Goal: Entertainment & Leisure: Consume media (video, audio)

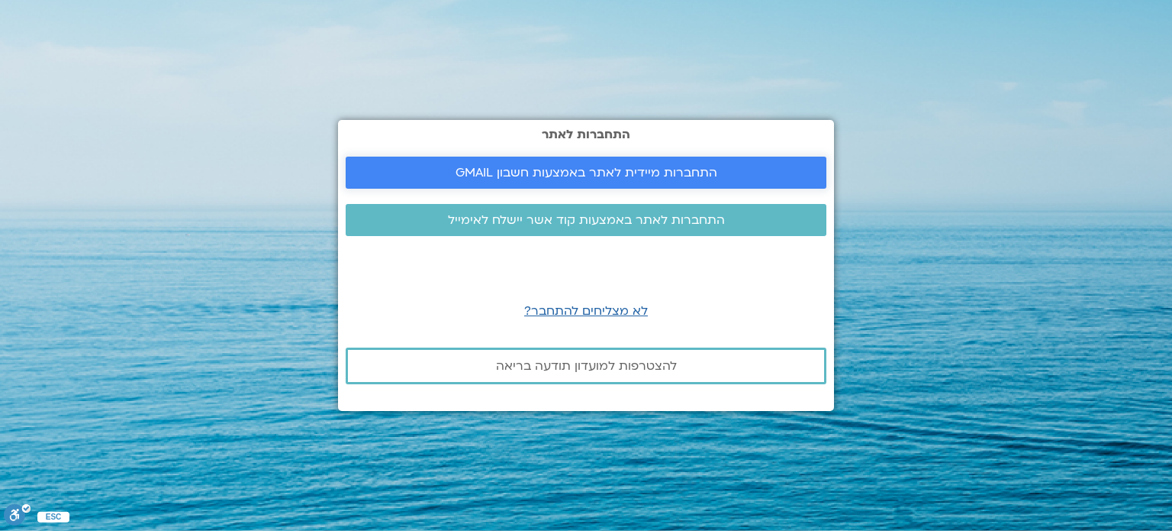
click at [705, 170] on span "התחברות מיידית לאתר באמצעות חשבון GMAIL" at bounding box center [587, 173] width 262 height 14
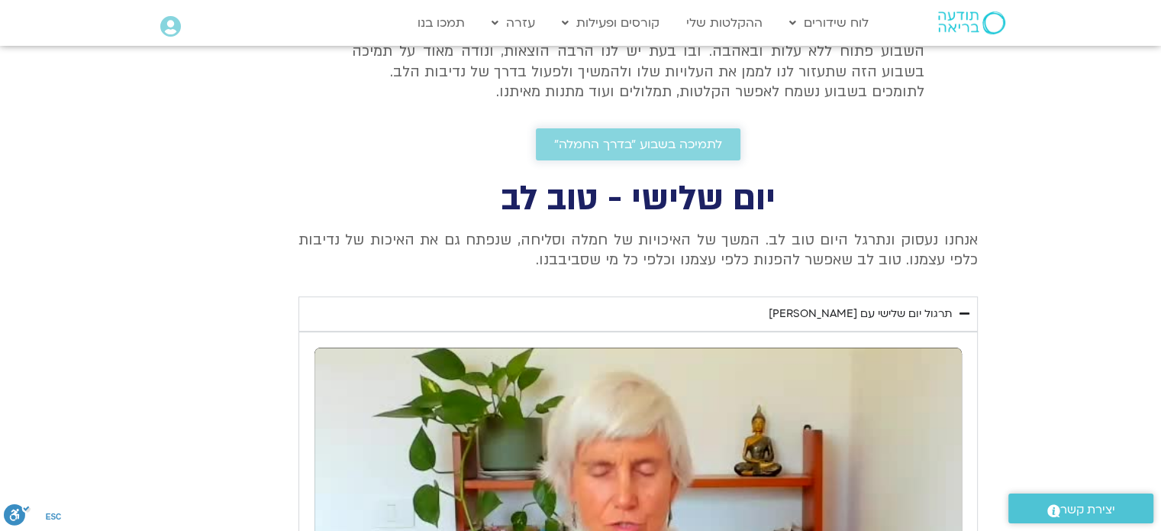
scroll to position [540, 0]
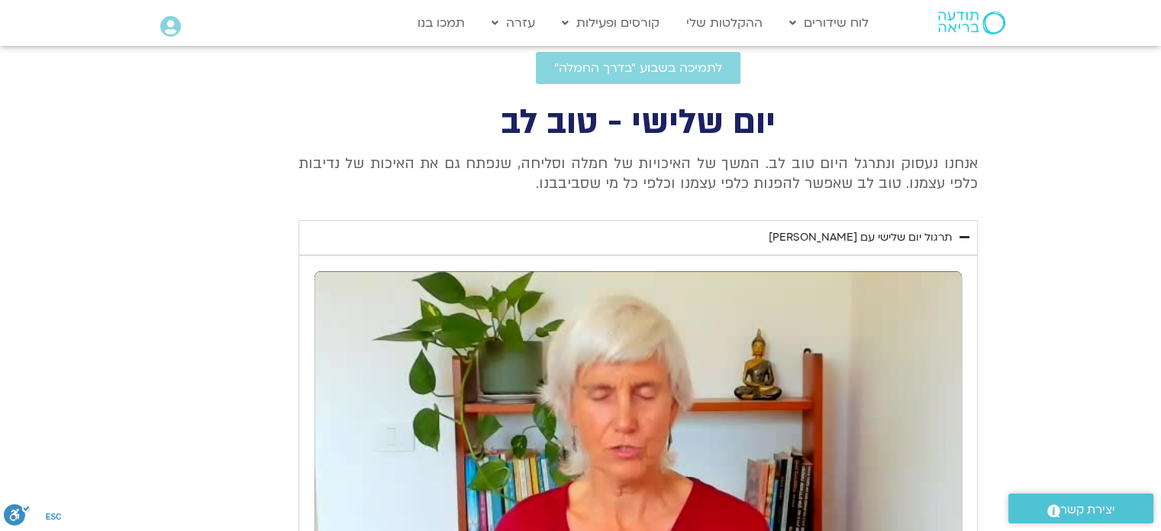
click at [795, 237] on div "תרגול יום שלישי עם [PERSON_NAME]" at bounding box center [860, 237] width 183 height 18
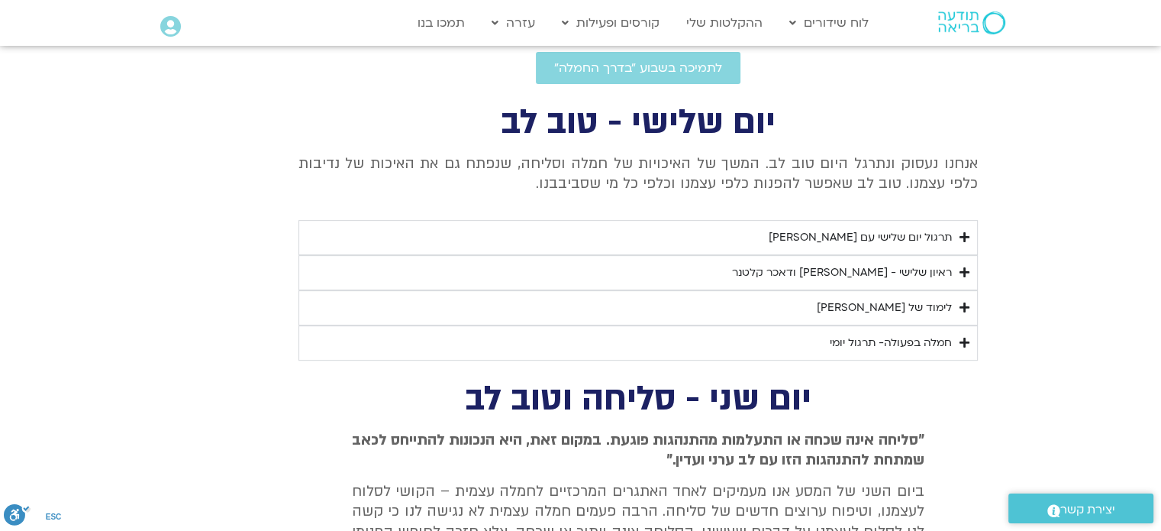
click at [795, 237] on div "תרגול יום שלישי עם [PERSON_NAME]" at bounding box center [860, 237] width 183 height 18
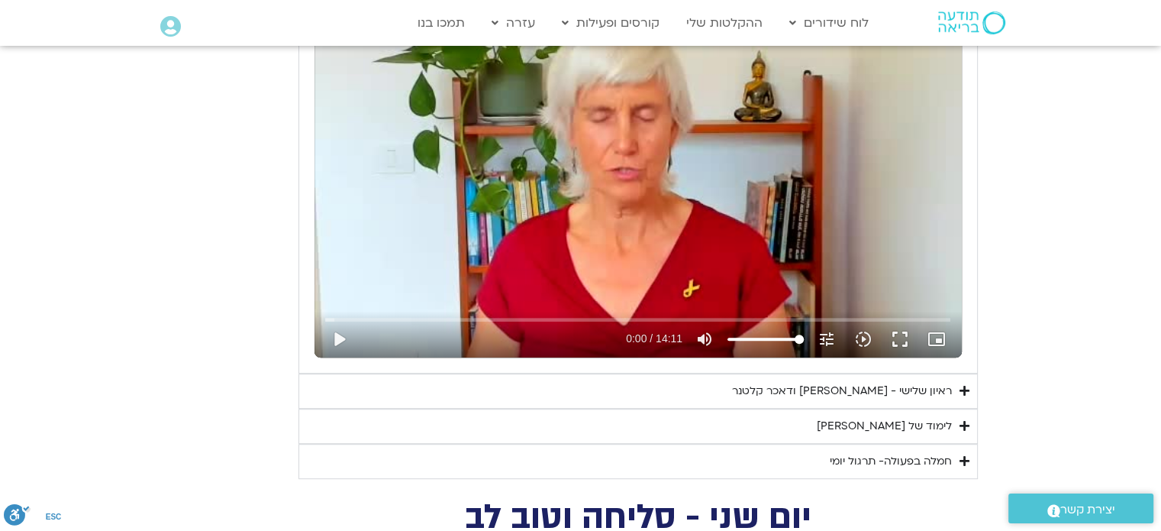
scroll to position [846, 0]
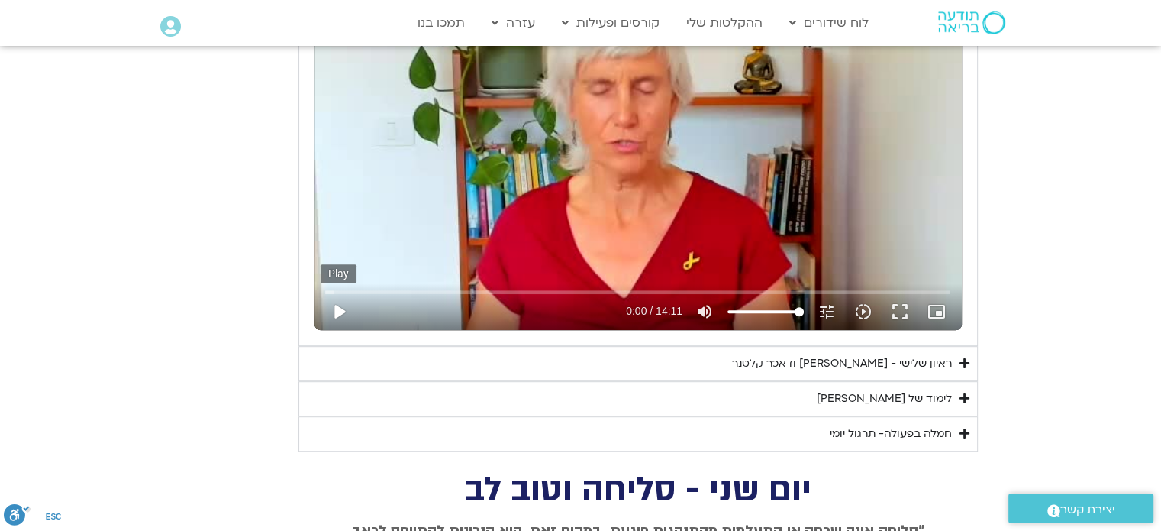
click at [339, 312] on button "play_arrow" at bounding box center [339, 311] width 37 height 37
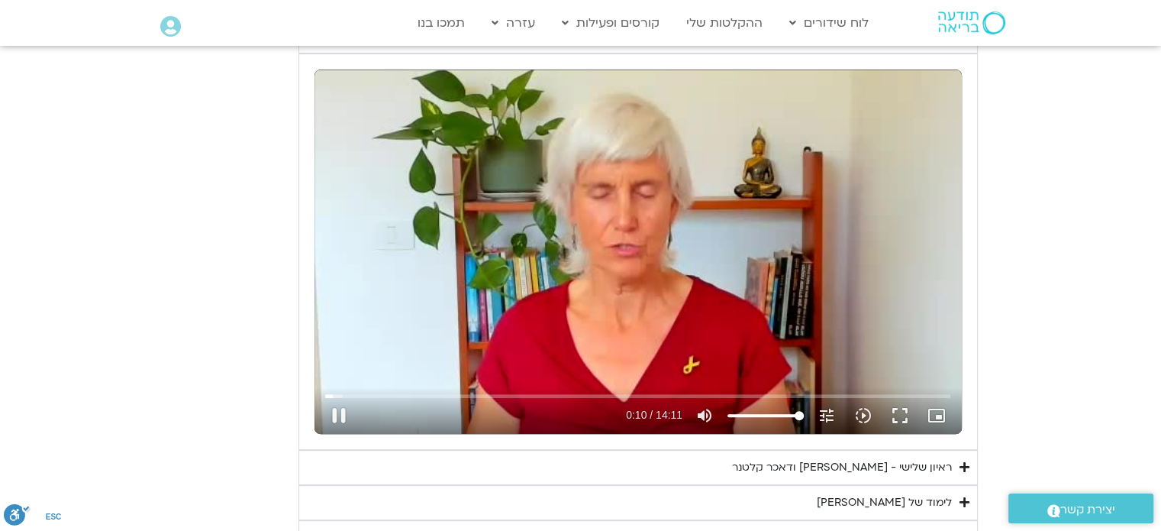
scroll to position [769, 0]
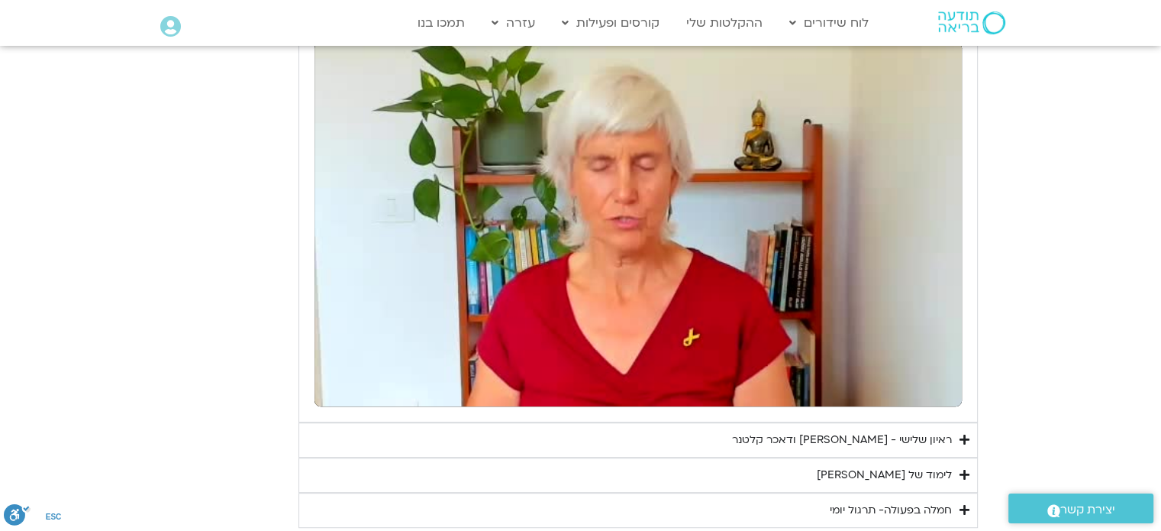
click at [337, 387] on button "pause" at bounding box center [339, 387] width 37 height 37
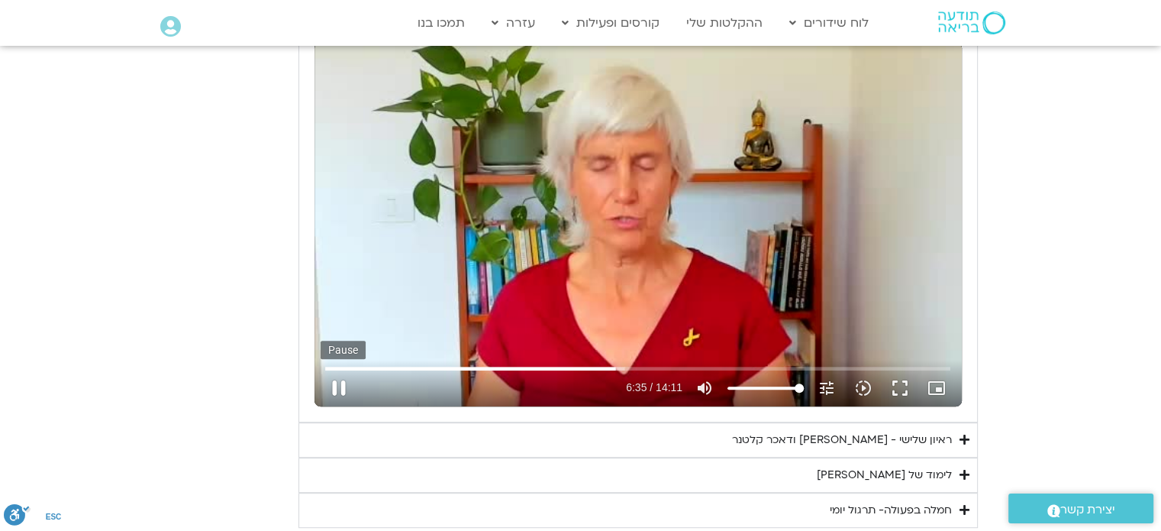
click at [340, 392] on button "pause" at bounding box center [339, 387] width 37 height 37
click at [337, 387] on button "play_arrow" at bounding box center [339, 387] width 37 height 37
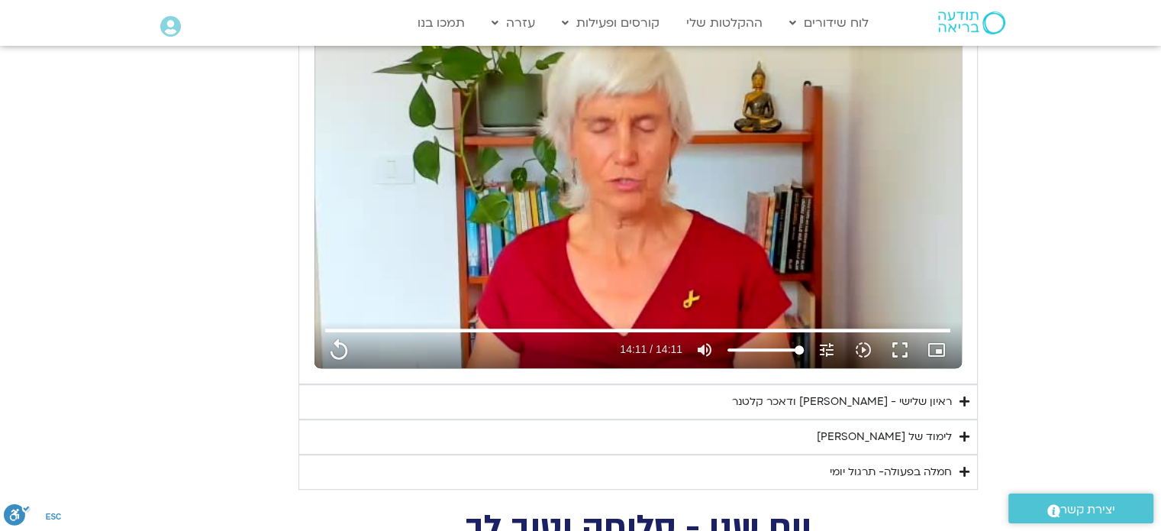
scroll to position [846, 0]
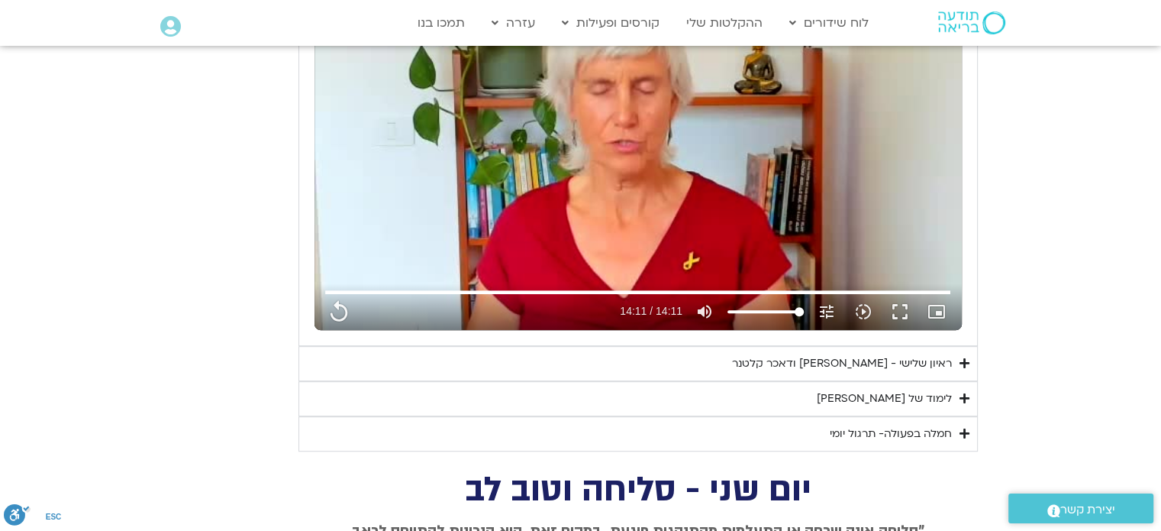
click at [761, 362] on div "ראיון שלישי - [PERSON_NAME] ודאכר קלטנר" at bounding box center [842, 363] width 220 height 18
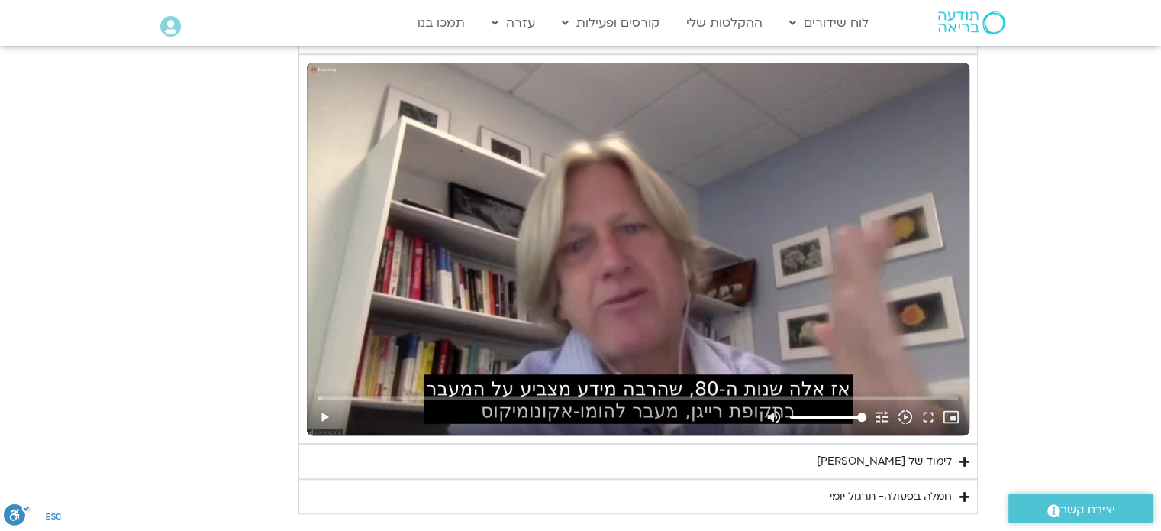
scroll to position [1227, 0]
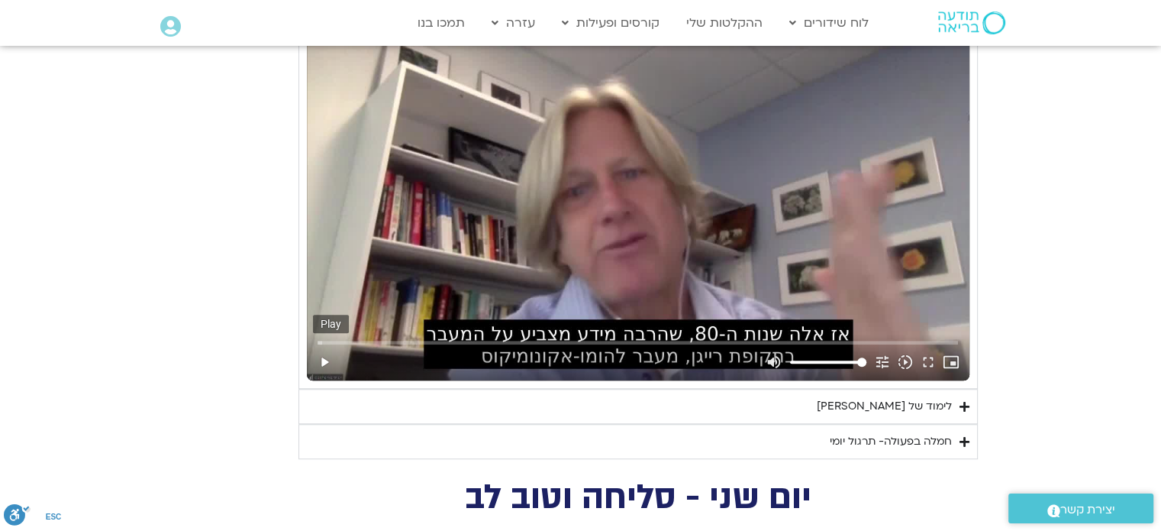
click at [327, 360] on button "play_arrow" at bounding box center [324, 361] width 23 height 37
type input "851.4"
type input "0.037704"
type input "851.4"
type input "0.11031"
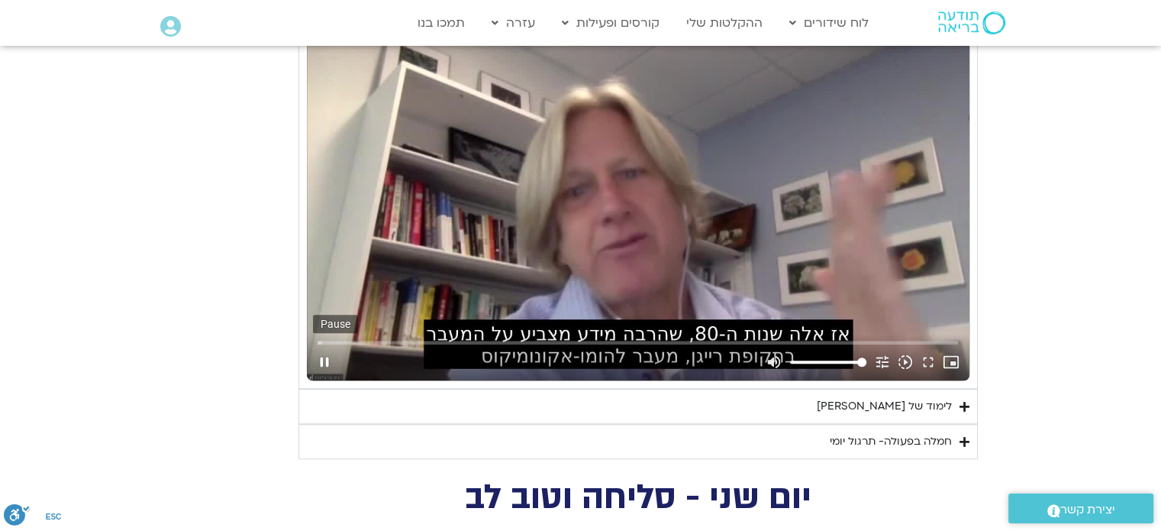
type input "851.4"
type input "0.237972"
type input "851.4"
type input "0.371558"
type input "851.4"
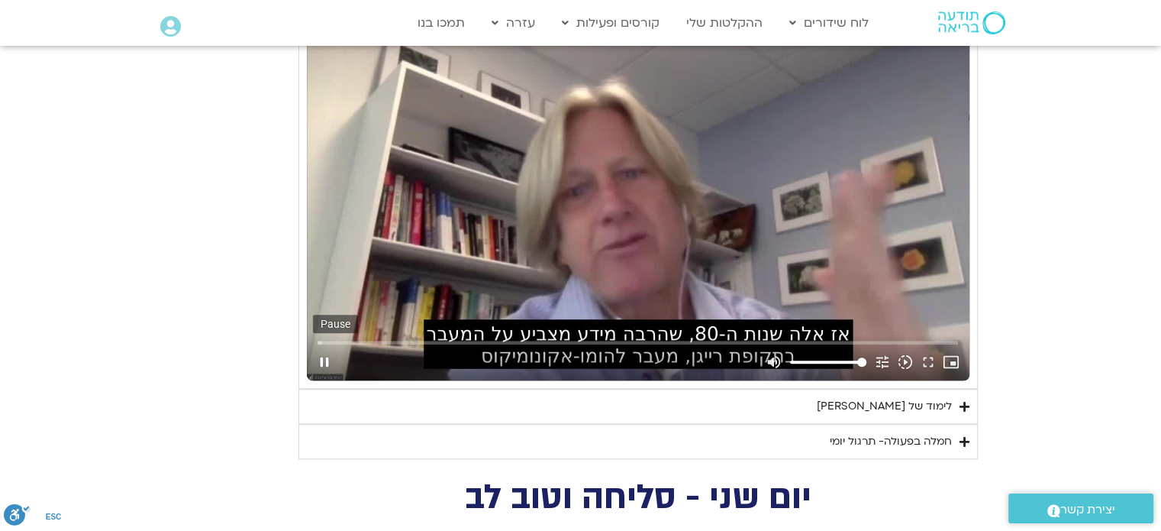
type input "0.504834"
type input "851.4"
type input "0.636948"
type input "851.4"
type input "0.770395"
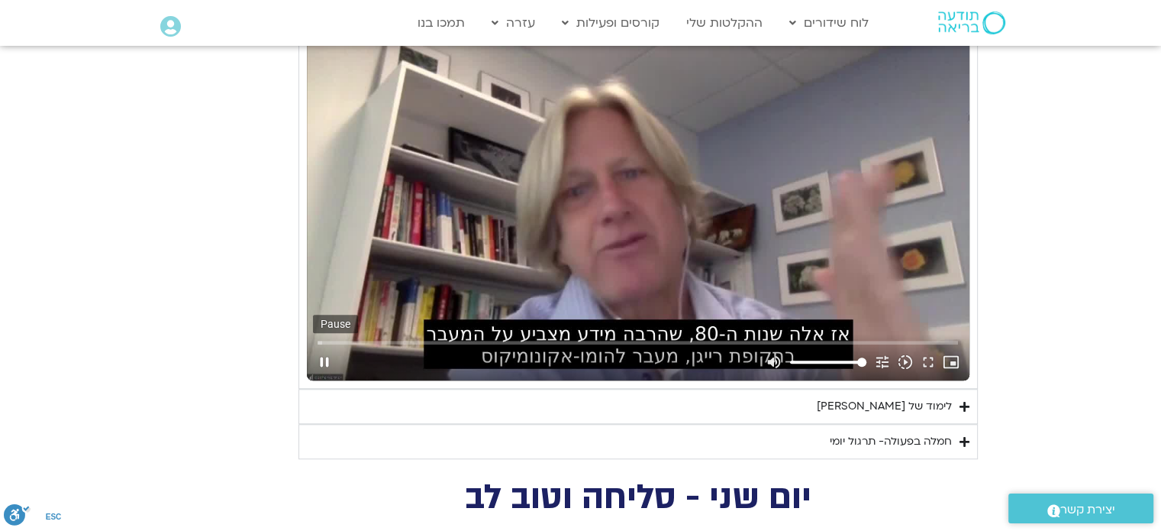
type input "851.4"
type input "0.903937"
type input "851.4"
type input "1.035628"
type input "851.4"
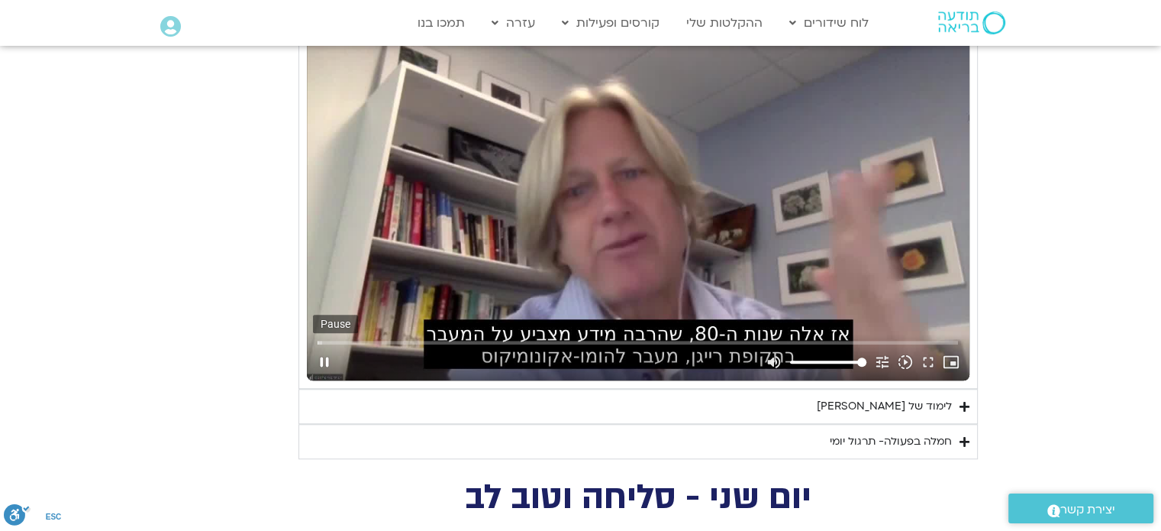
type input "1.170586"
type input "851.4"
type input "1.359842"
type input "851.4"
type input "1.502579"
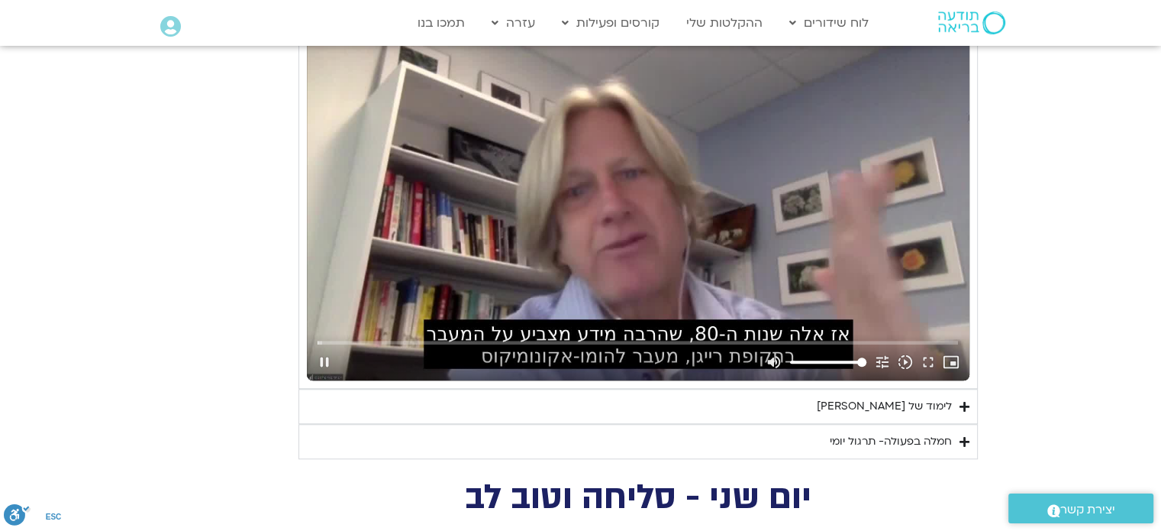
type input "851.4"
type input "1.636012"
type input "851.4"
type input "1.770465"
type input "851.4"
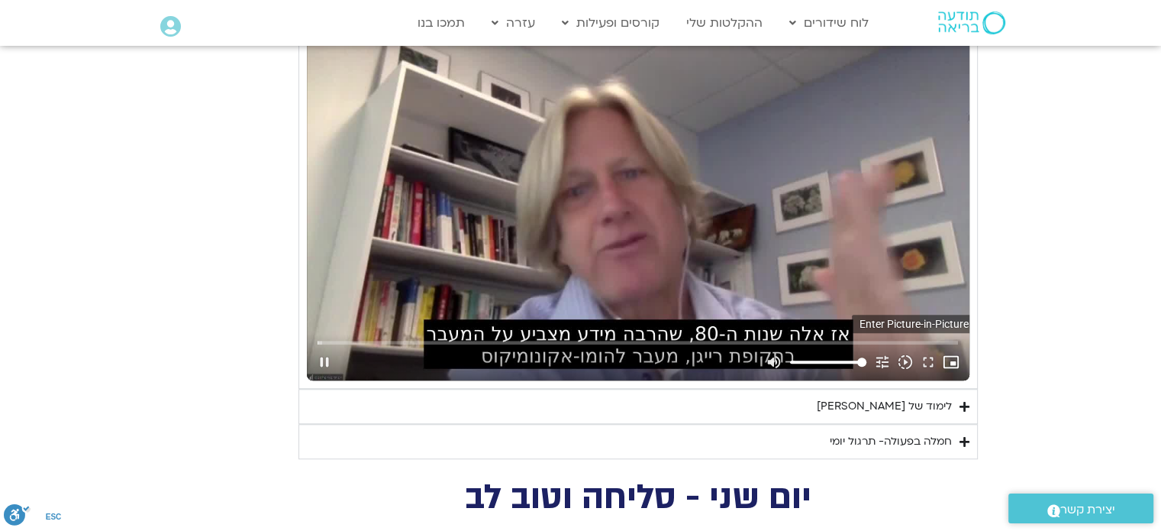
type input "1.888902"
type input "851.4"
type input "2.018809"
type input "851.4"
type input "2.15147"
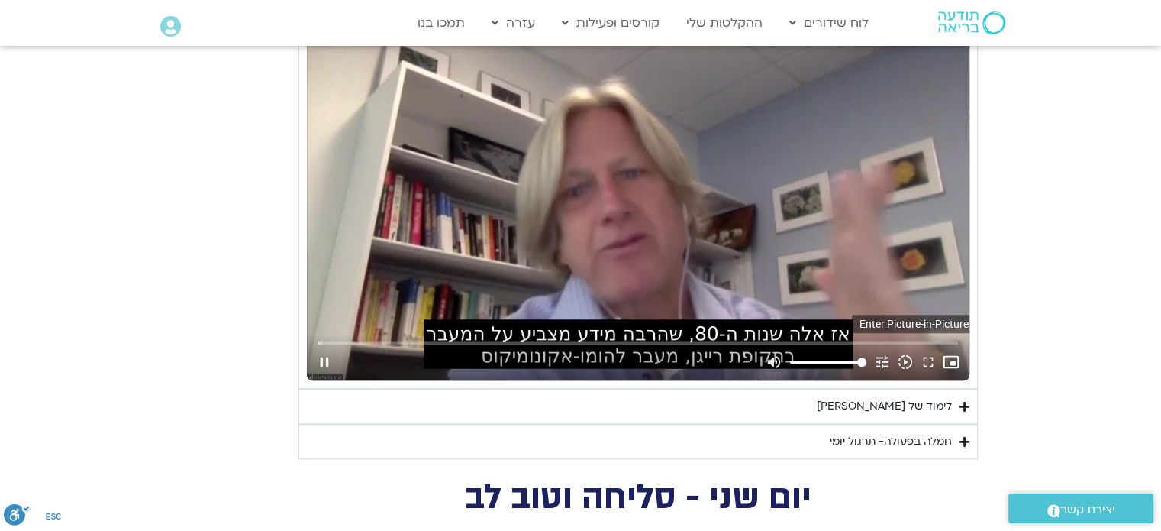
type input "851.4"
type input "2.251408"
type input "851.4"
type input "2.401064"
type input "851.4"
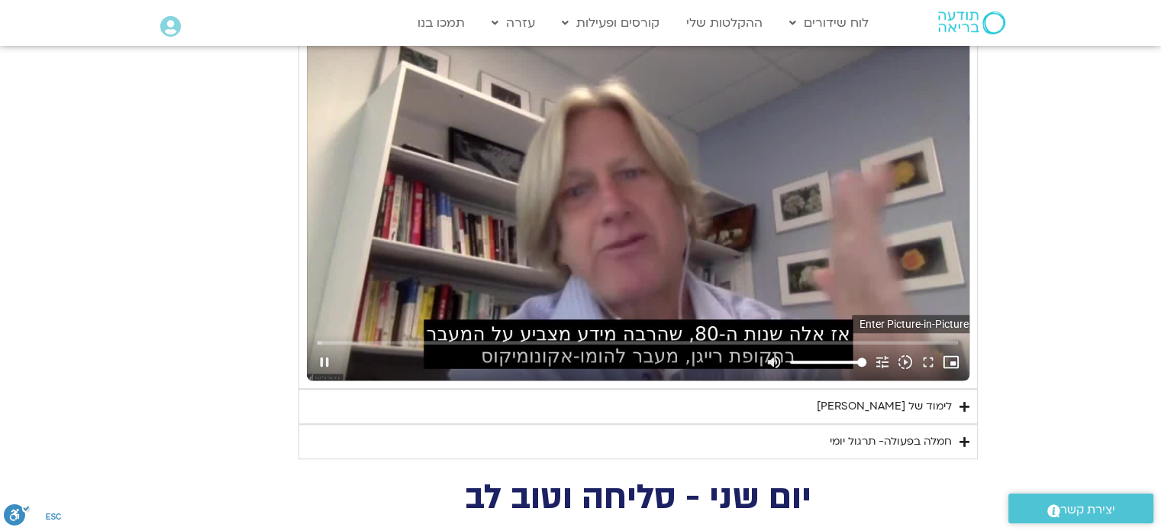
type input "2.534797"
type input "851.4"
type input "2.652373"
type input "851.4"
type input "2.803946"
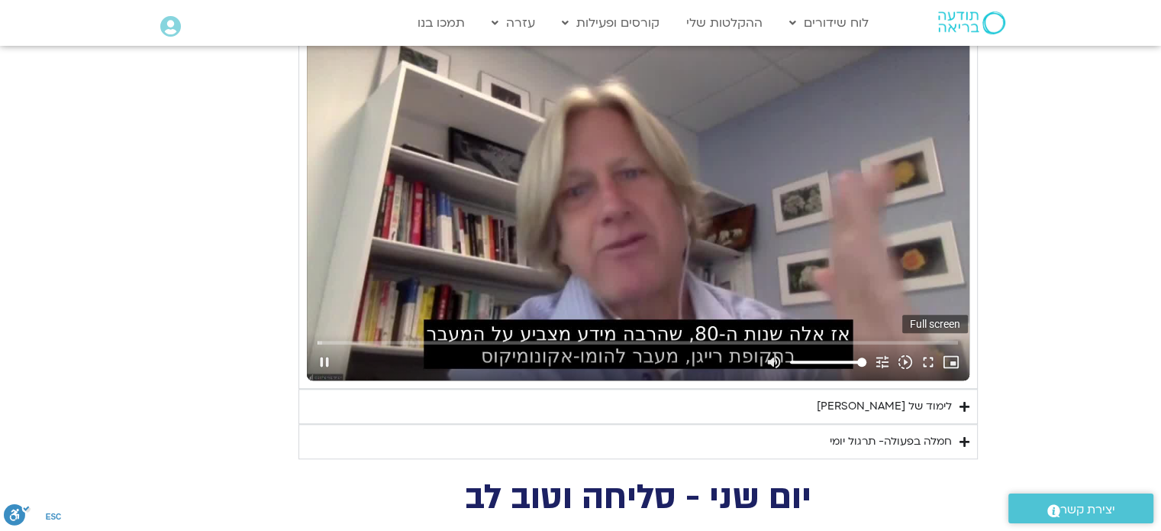
type input "851.4"
type input "2.873058"
type input "851.4"
type input "2.999764"
type input "851.4"
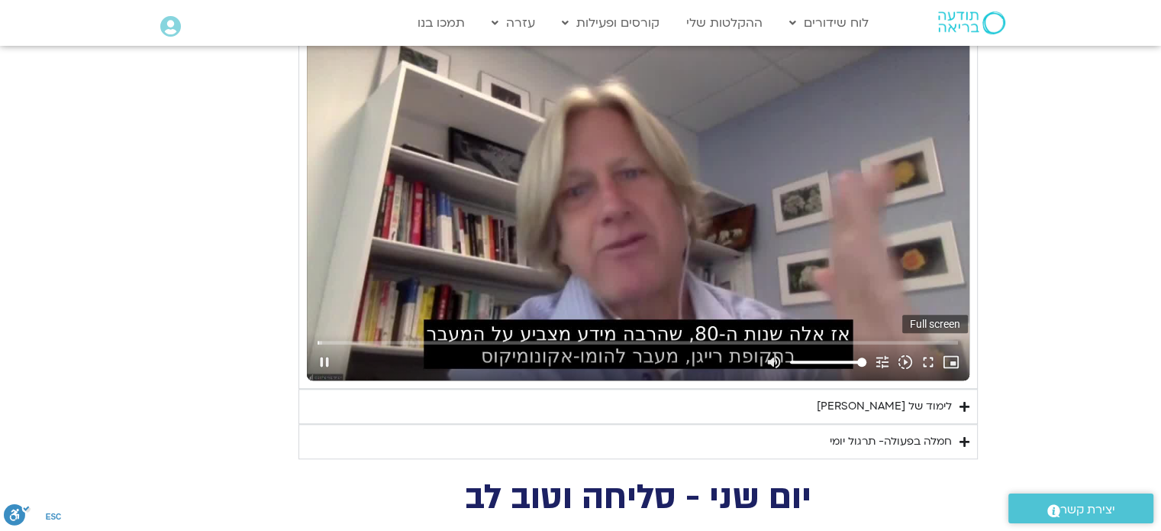
click at [930, 355] on button "fullscreen" at bounding box center [928, 361] width 23 height 37
type input "3.194743"
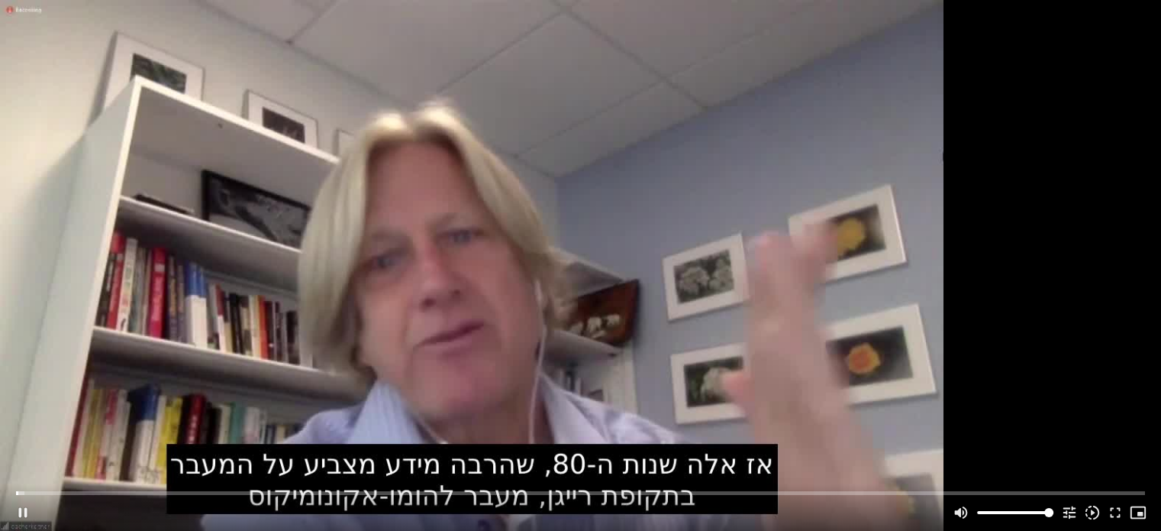
type input "851.4"
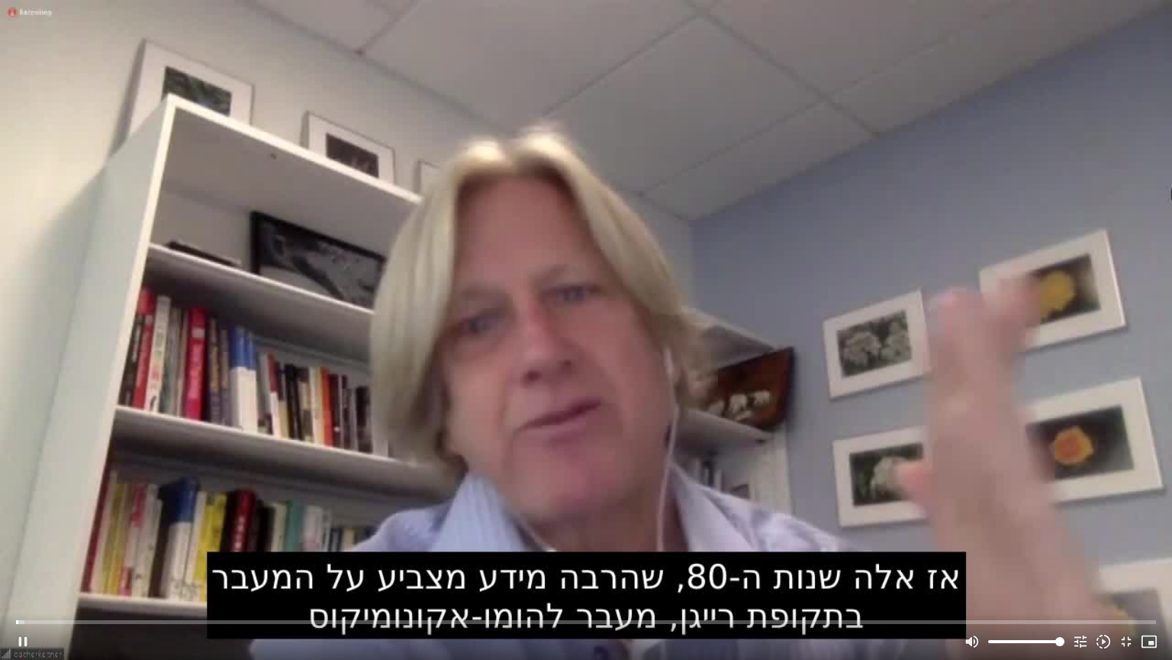
type input "3.320769"
type input "851.4"
type input "3.484425"
type input "851.4"
type input "3.618817"
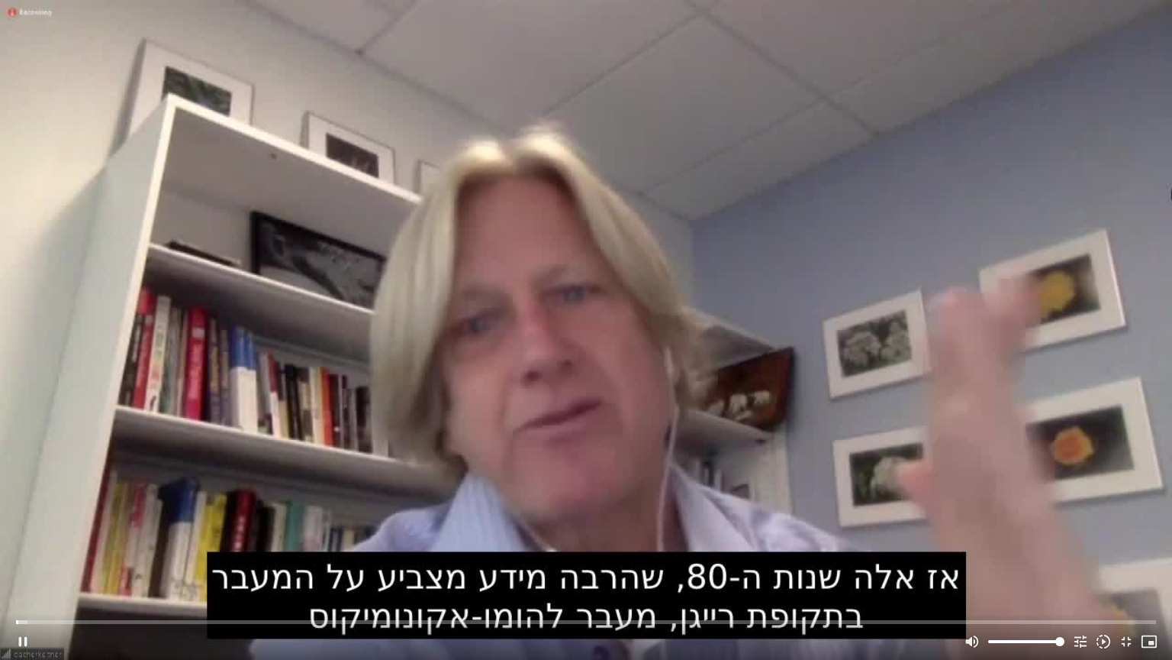
type input "851.4"
type input "3.716573"
type input "851.4"
type input "3.849697"
type input "851.4"
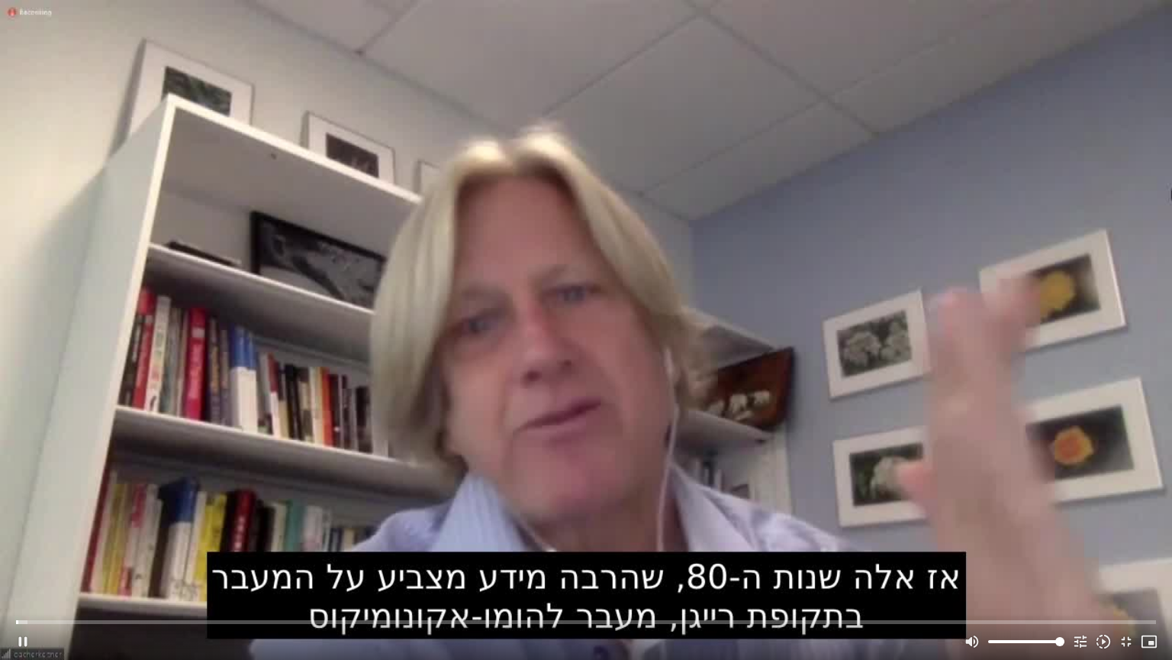
type input "3.983214"
type input "851.4"
type input "4.109371"
type input "851.4"
type input "4.235387"
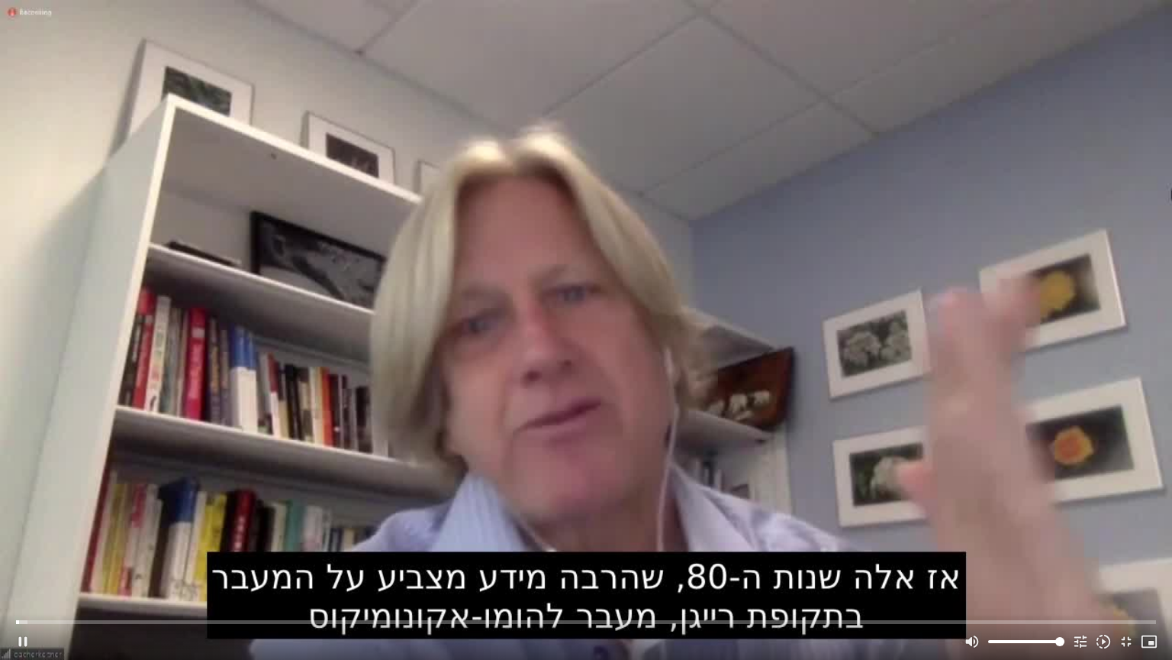
type input "851.4"
type input "4.36622"
type input "851.4"
type input "4.502244"
type input "851.4"
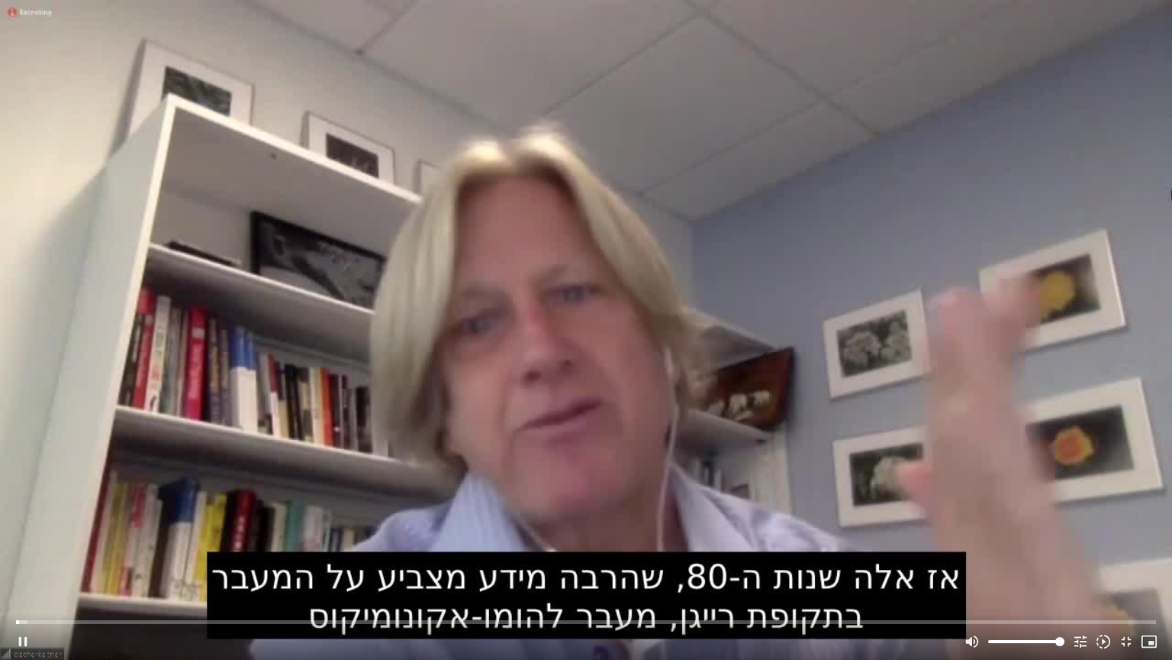
type input "4.628003"
type input "851.4"
type input "4.765939"
type input "851.4"
type input "4.898808"
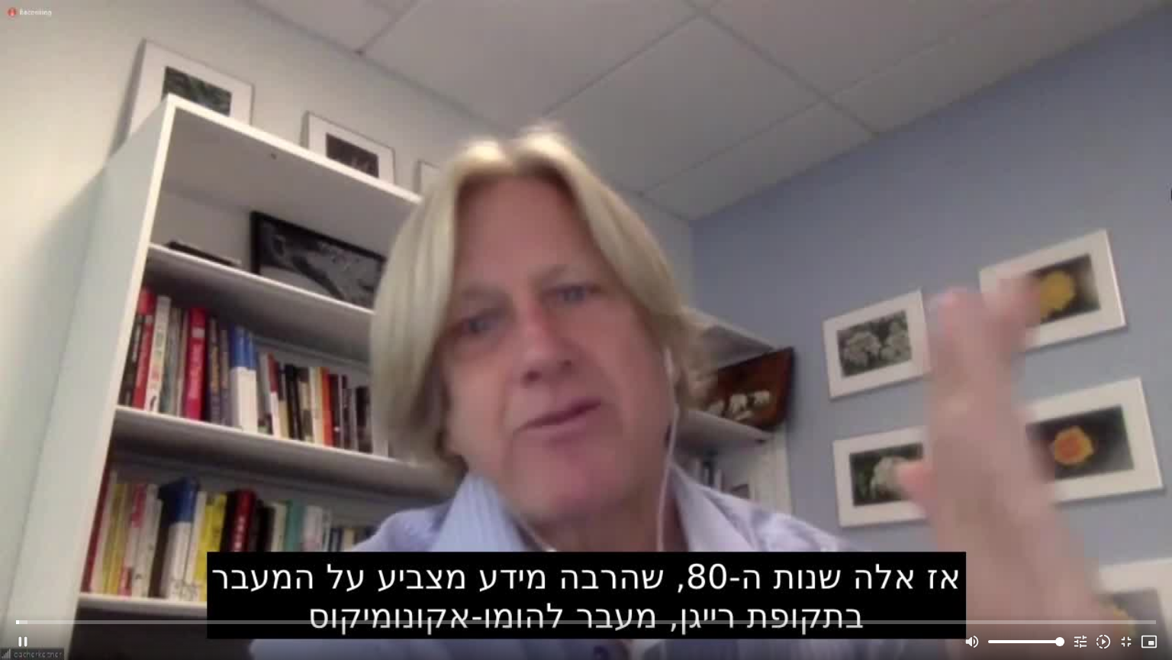
type input "851.4"
type input "5.033491"
type input "851.4"
type input "5.165699"
type input "851.4"
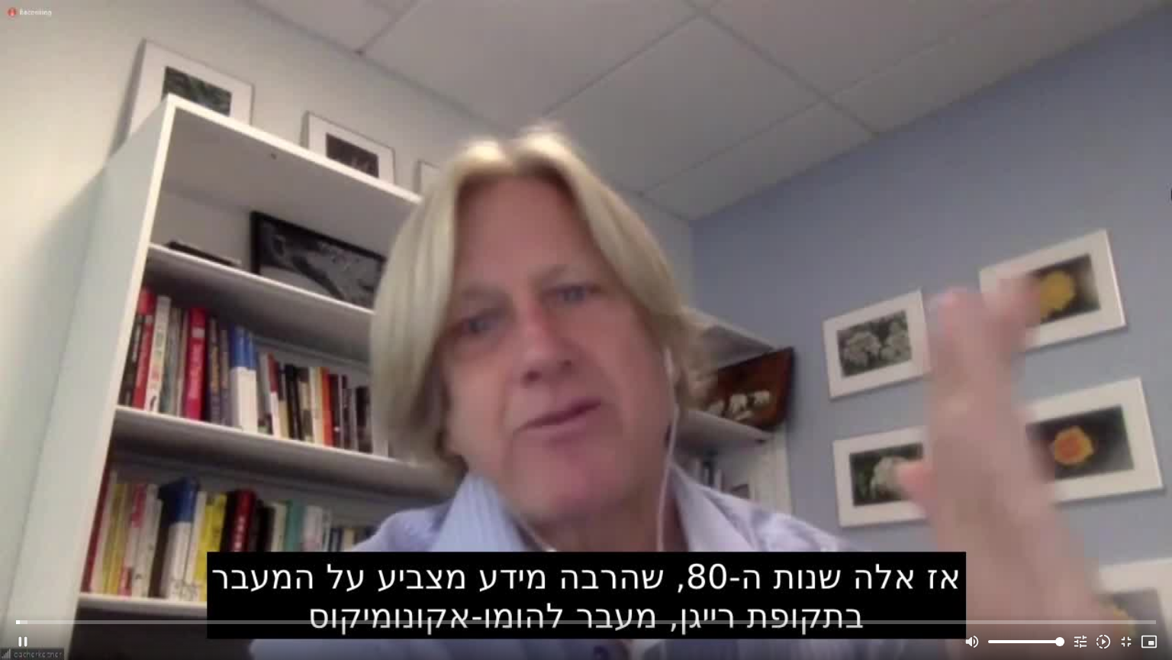
type input "5.30263"
type input "851.4"
type input "5.43211"
type input "851.4"
type input "5.572919"
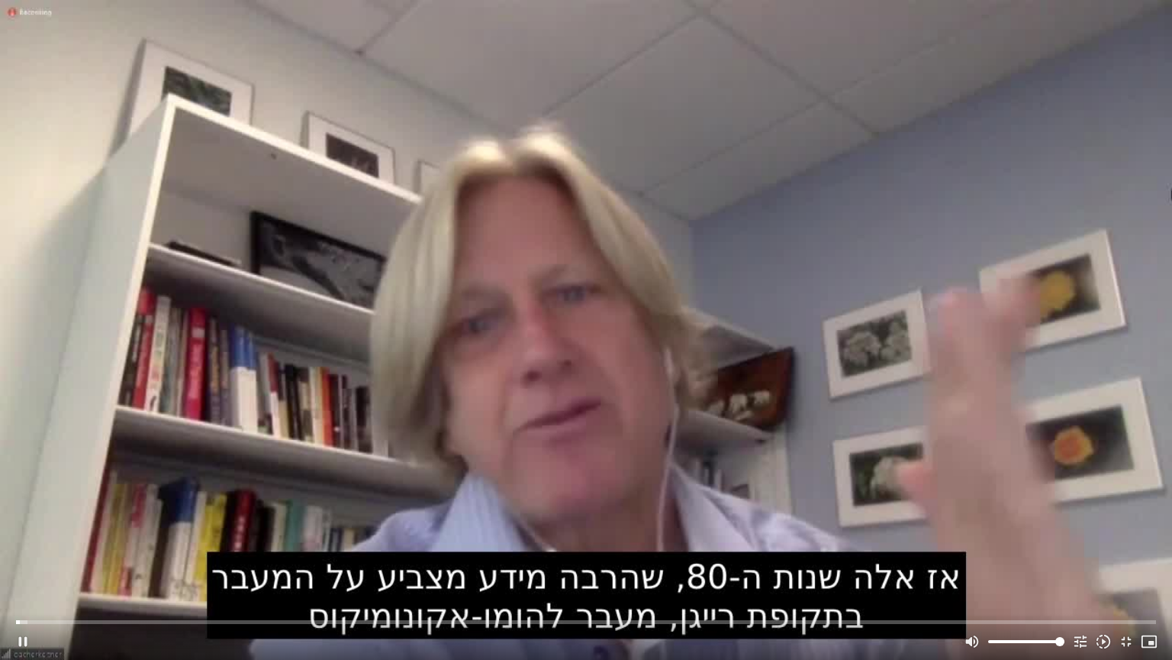
type input "851.4"
type input "5.701454"
type input "851.4"
type input "5.834327"
type input "851.4"
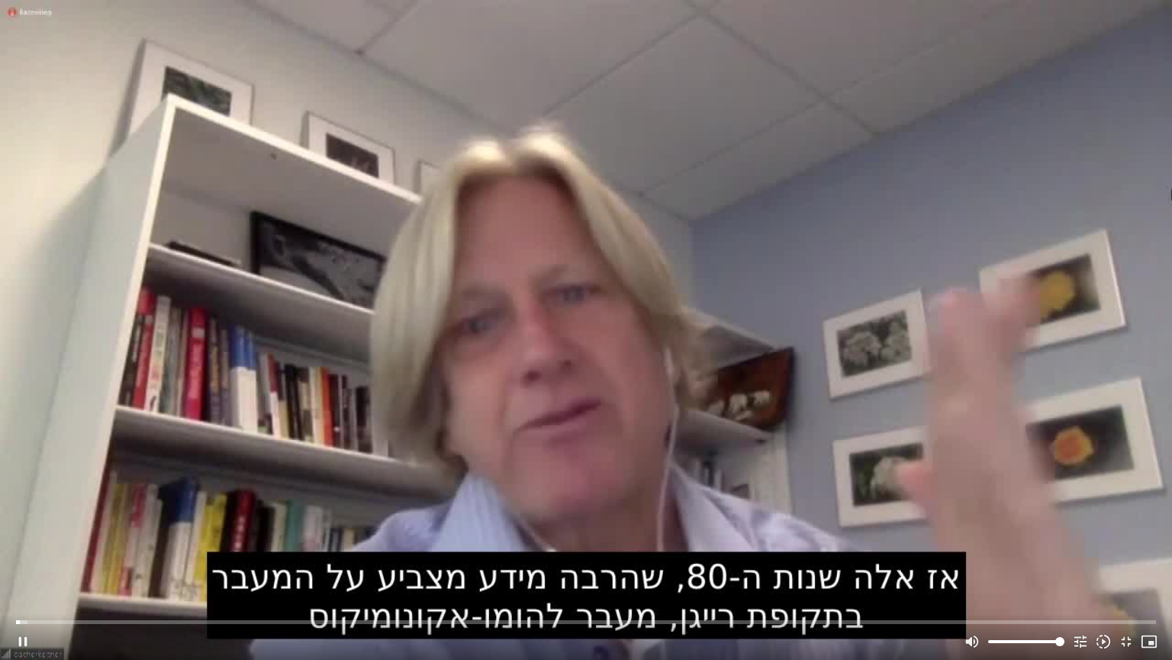
type input "5.967411"
type input "851.4"
type input "6.100937"
type input "851.4"
type input "6.231522"
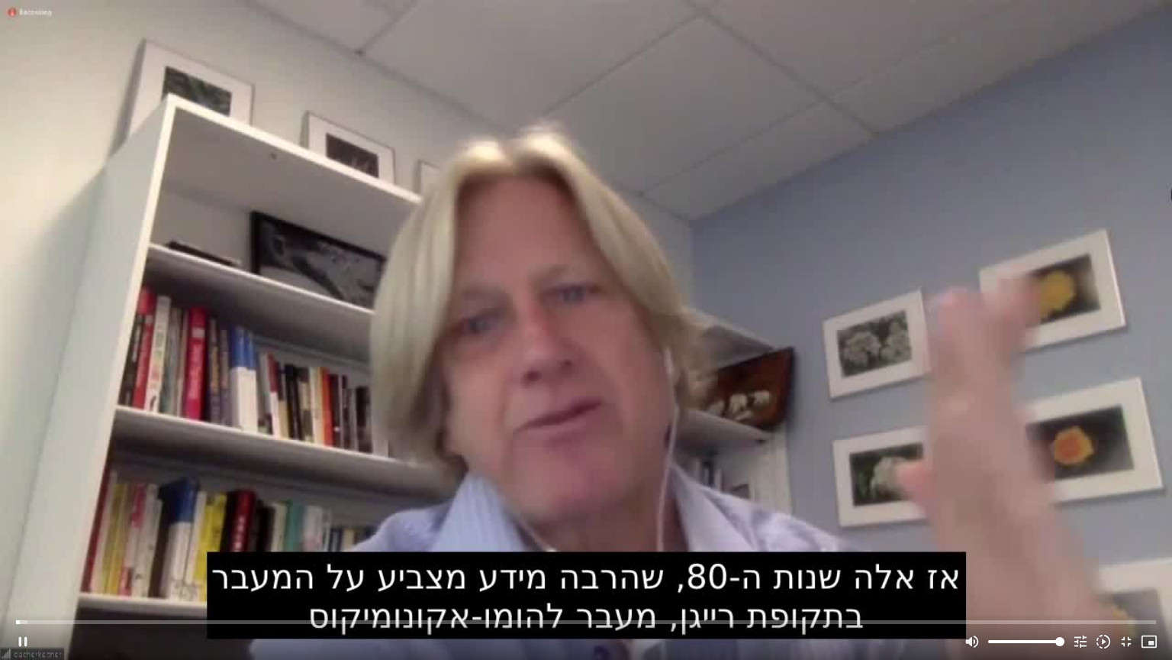
type input "851.4"
type input "6.35793"
type input "851.4"
type input "6.490628"
type input "851.4"
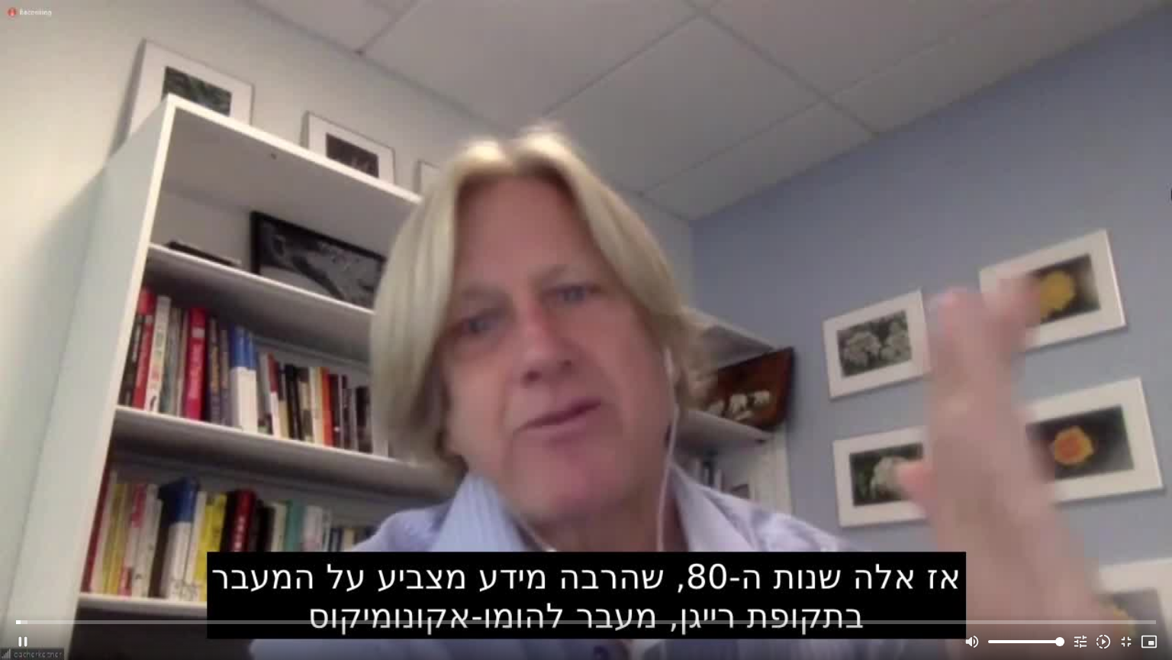
type input "6.618394"
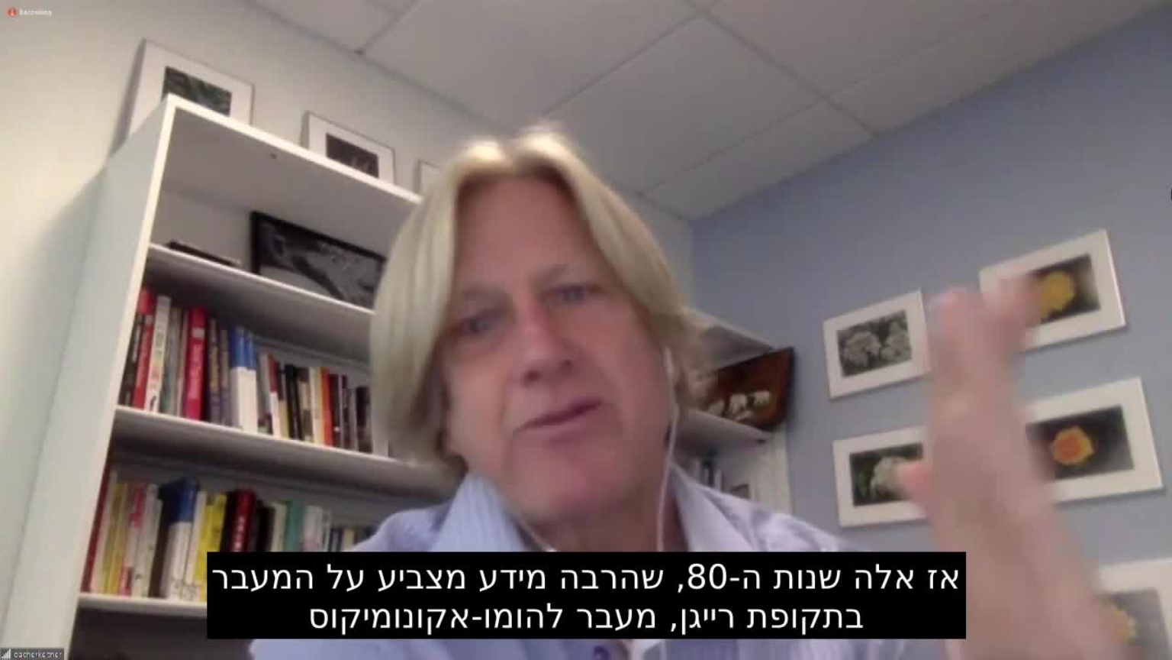
type input "851.4"
type input "145.662273"
type input "851.4"
type input "145.745324"
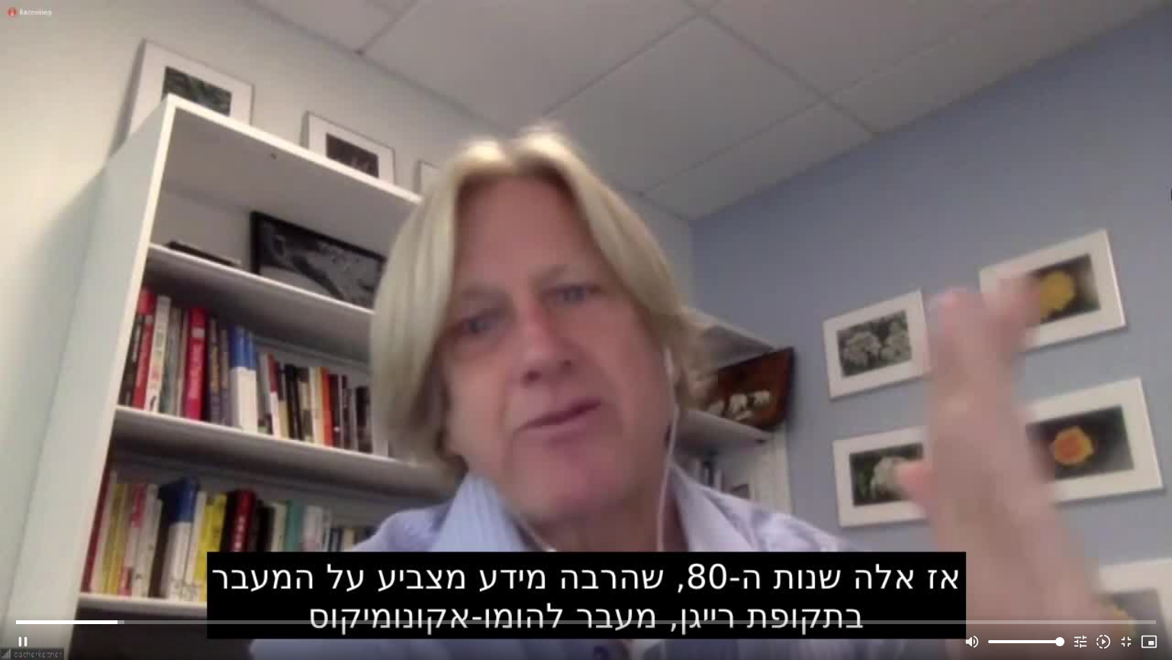
type input "851.4"
type input "145.858718"
type input "851.4"
type input "145.985769"
type input "851.4"
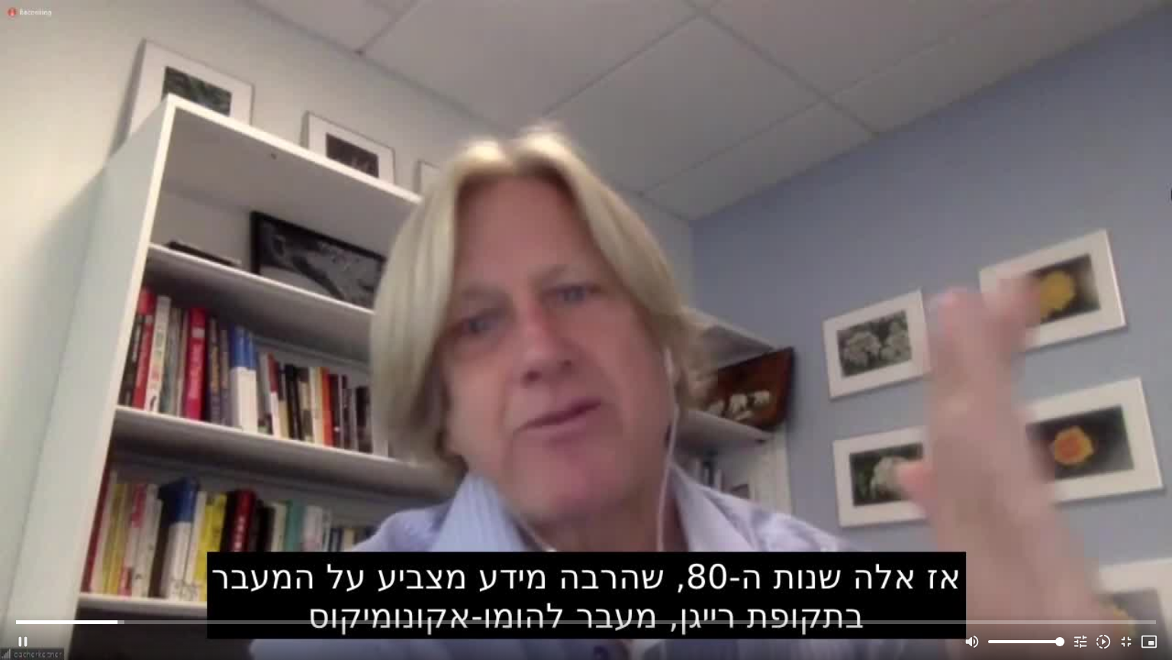
type input "146.144861"
type input "851.4"
type input "146.245359"
type input "851.4"
type input "146.37889"
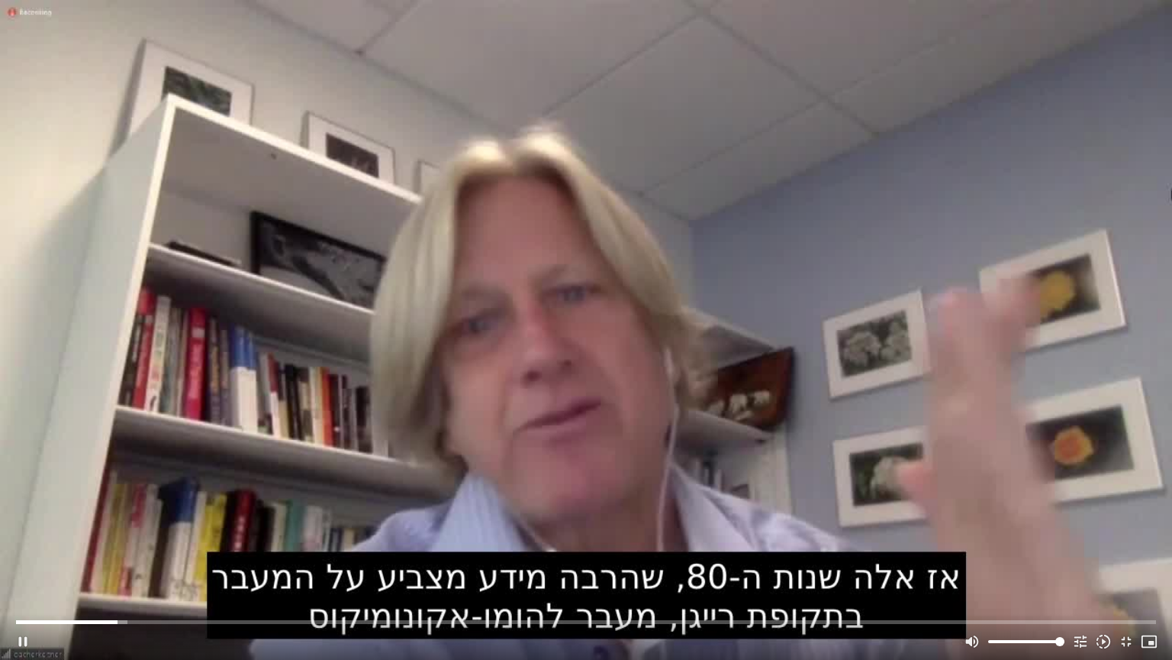
type input "851.4"
type input "146.511906"
type input "851.4"
type input "146.641595"
type input "851.4"
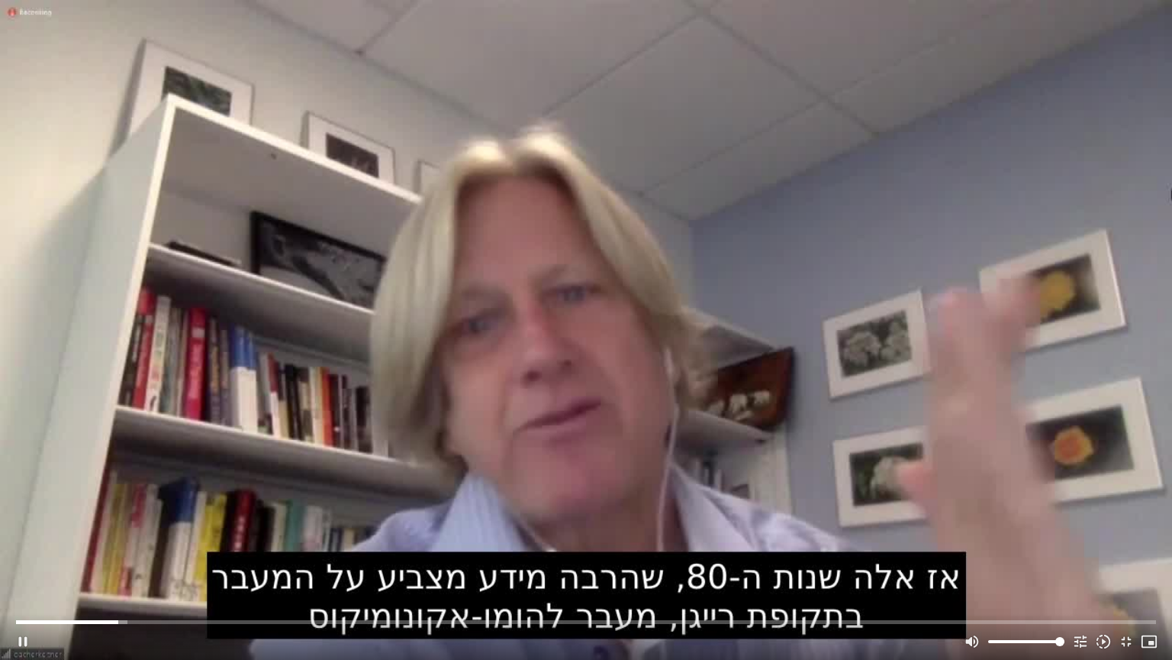
type input "146.775703"
type input "851.4"
type input "146.928091"
type input "851.4"
type input "147.041982"
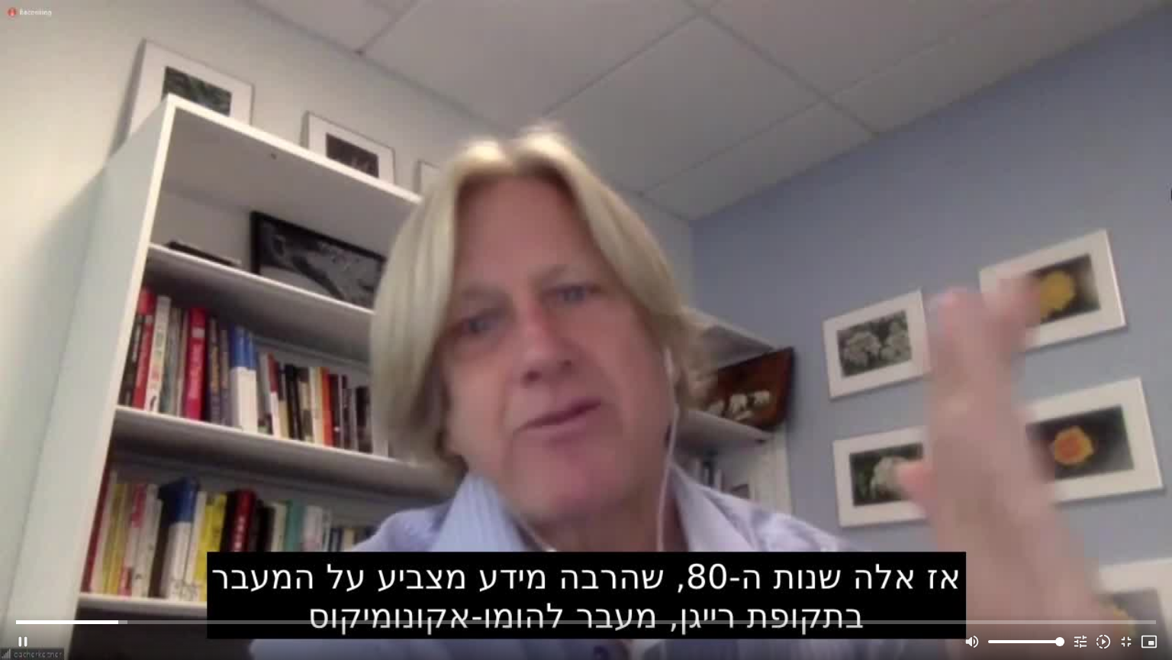
type input "851.4"
type input "147.167777"
type input "851.4"
type input "147.294171"
type input "851.4"
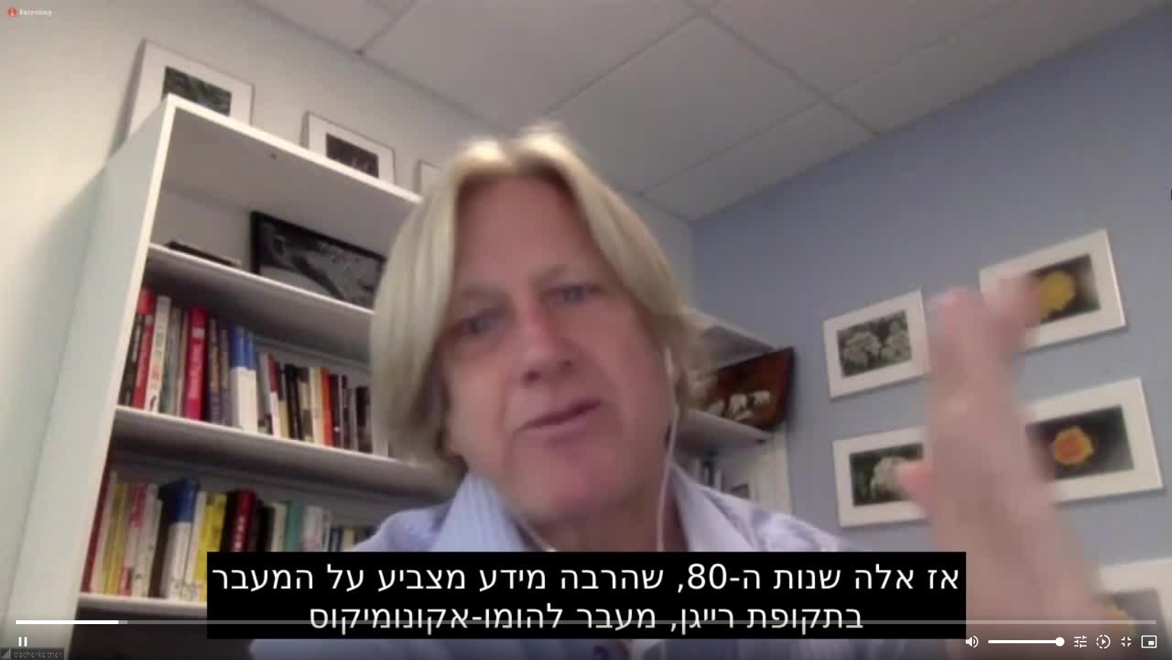
type input "147.429367"
type input "851.4"
type input "147.55821"
type input "851.4"
type input "147.691779"
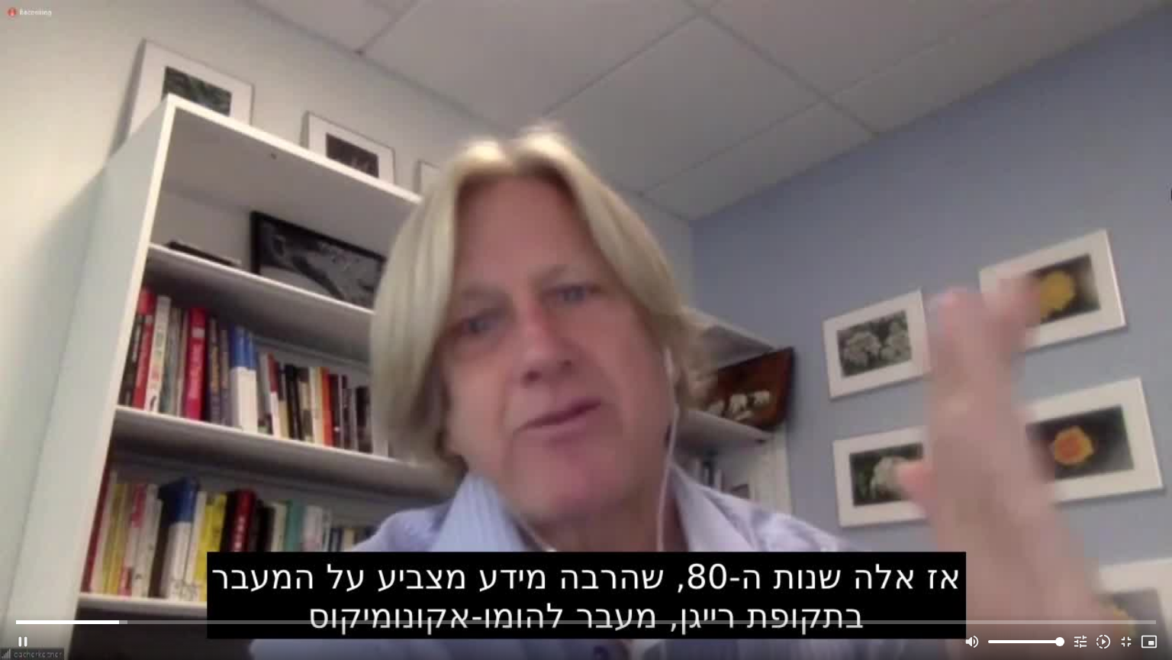
type input "851.4"
type input "147.817684"
type input "851.4"
type input "147.944025"
type input "851.4"
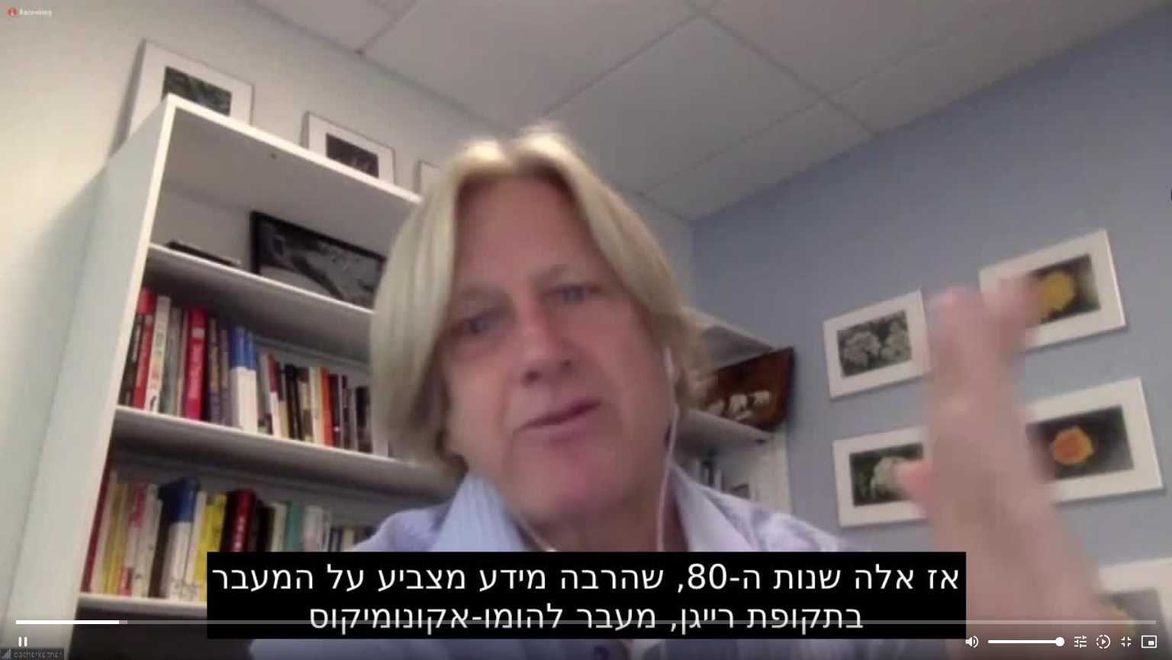
type input "148.07474"
type input "851.4"
type input "148.201239"
type input "851.4"
type input "148.327642"
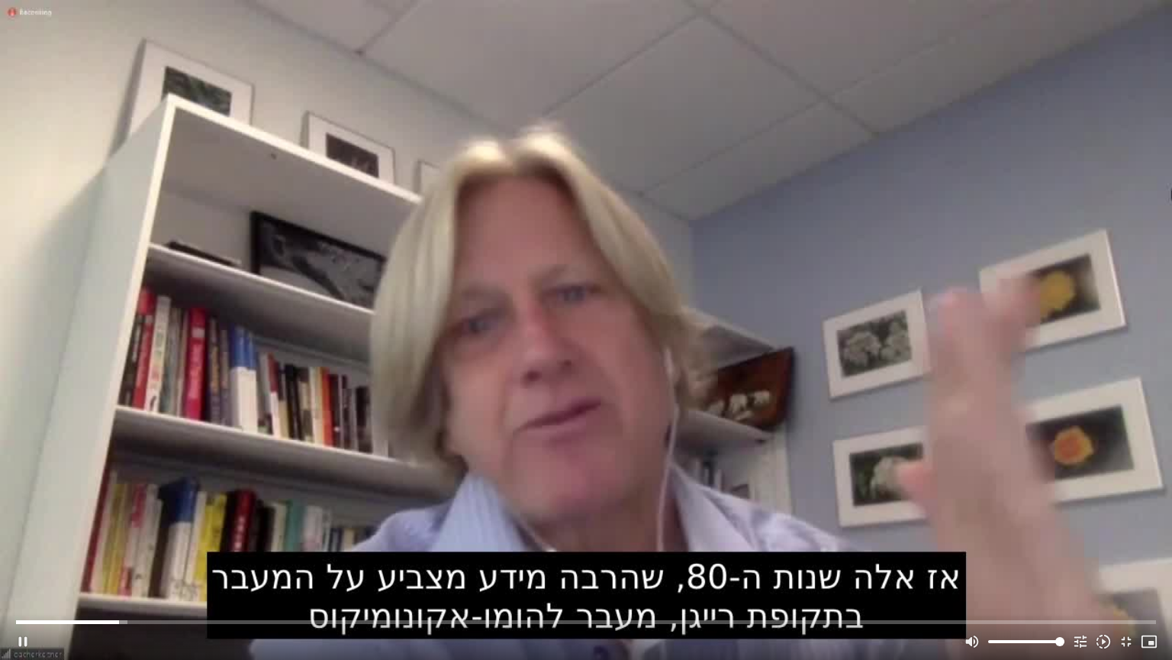
type input "851.4"
type input "148.460188"
type input "851.4"
type input "148.593361"
type input "851.4"
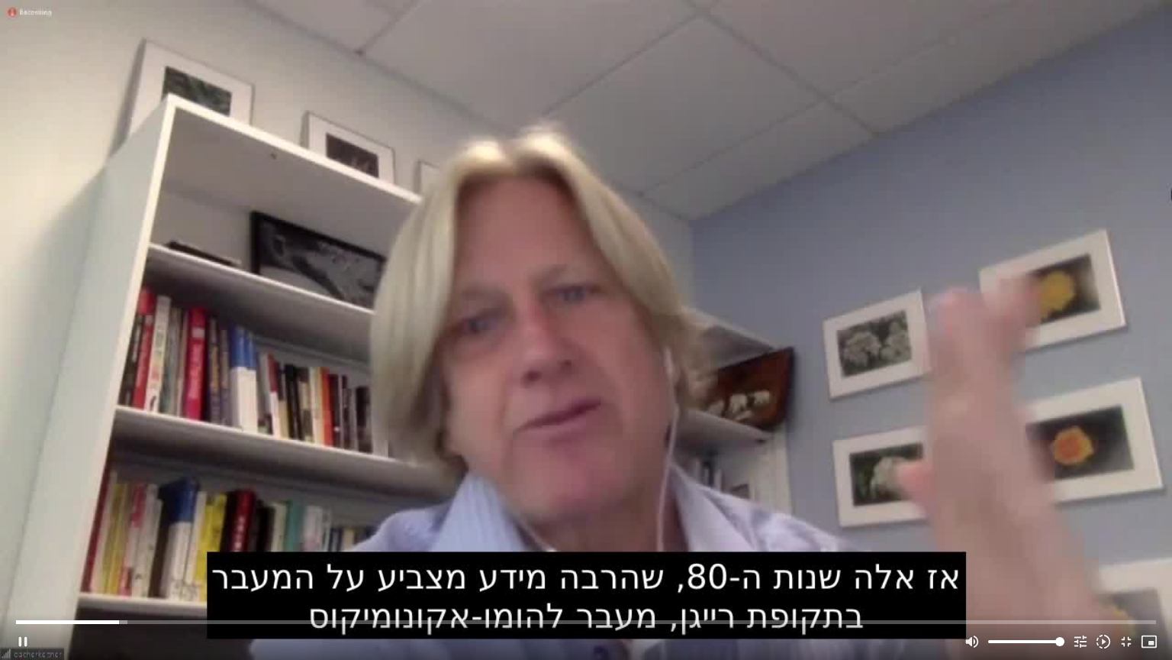
type input "148.726754"
type input "851.4"
type input "148.860158"
type input "851.4"
type input "148.993963"
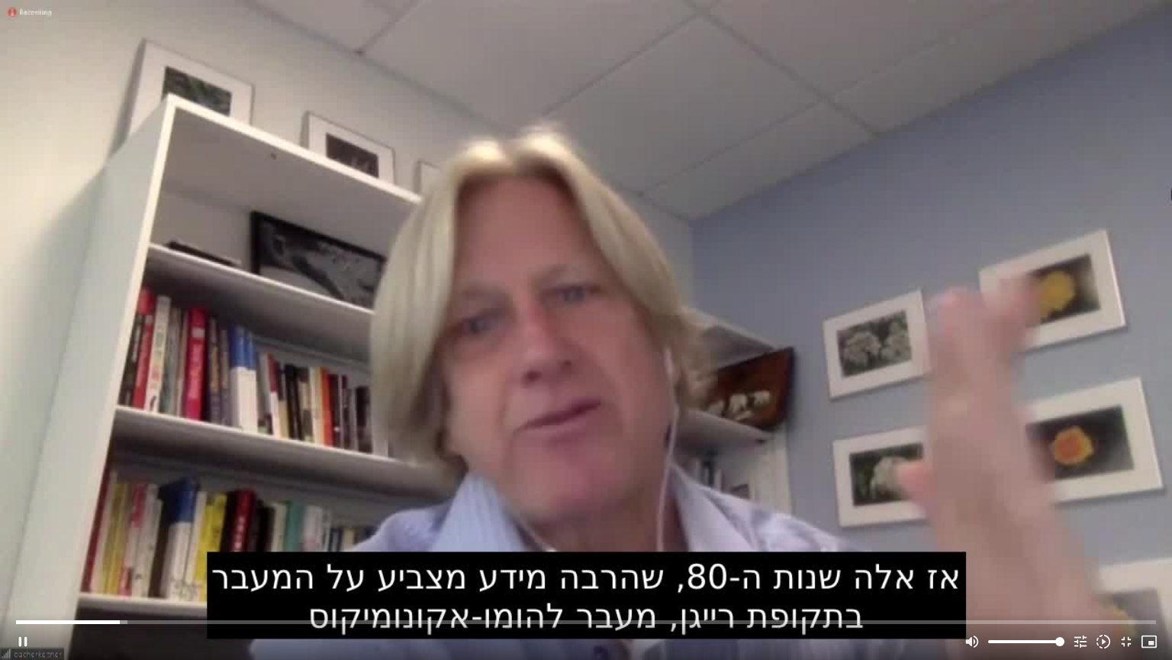
type input "851.4"
type input "149.12677"
type input "851.4"
type input "149.260313"
type input "851.4"
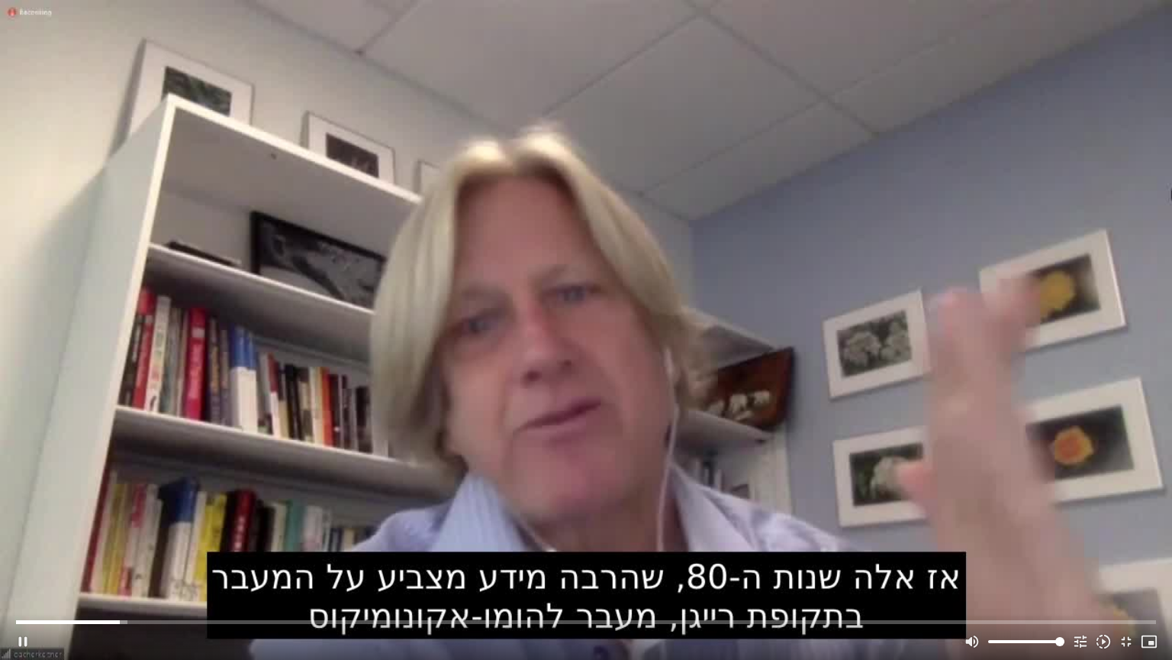
type input "149.393742"
type input "851.4"
type input "149.520174"
type input "851.4"
type input "149.647841"
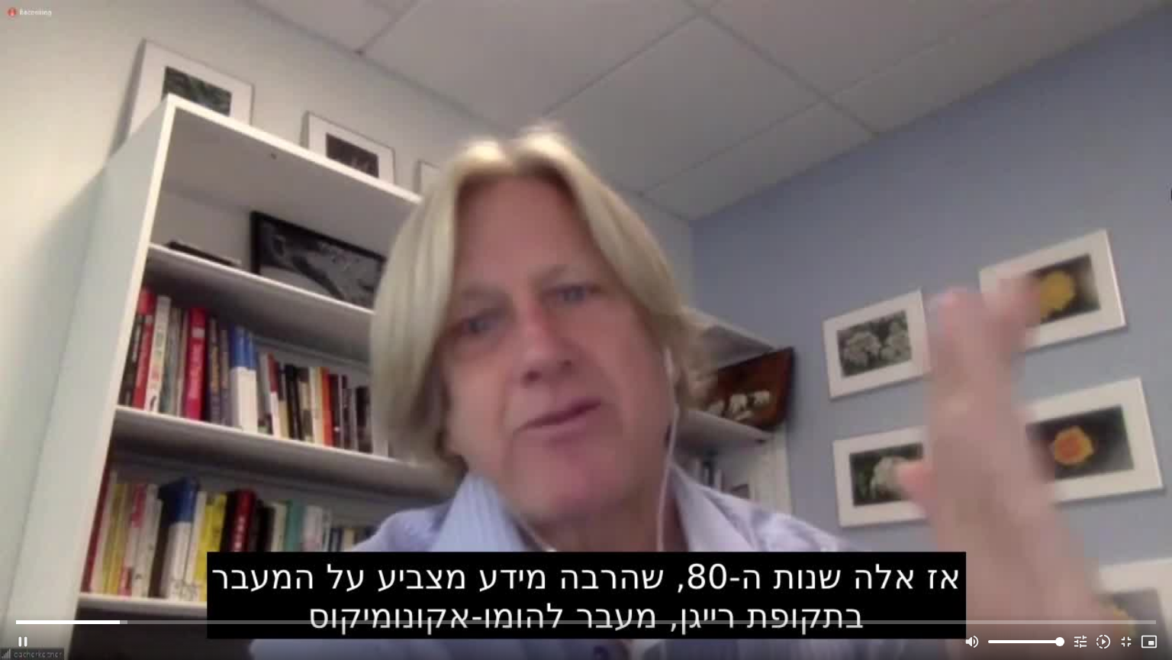
type input "851.4"
type input "149.773993"
type input "851.4"
type input "149.910624"
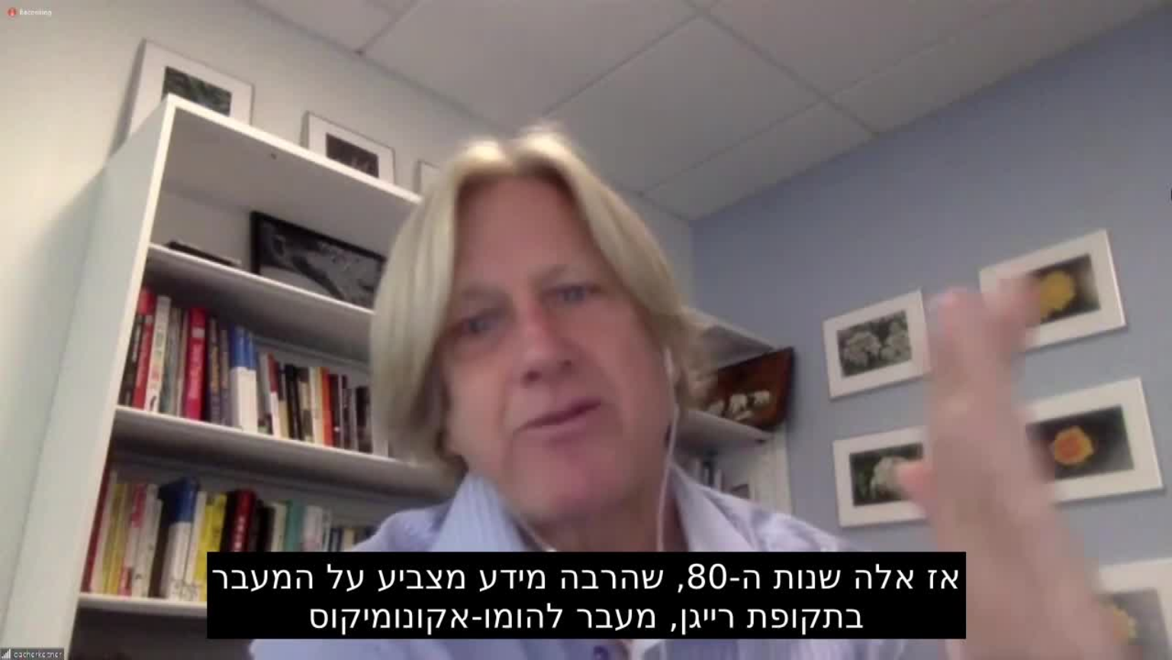
type input "851.4"
type input "156.741123"
type input "851.4"
type input "156.761753"
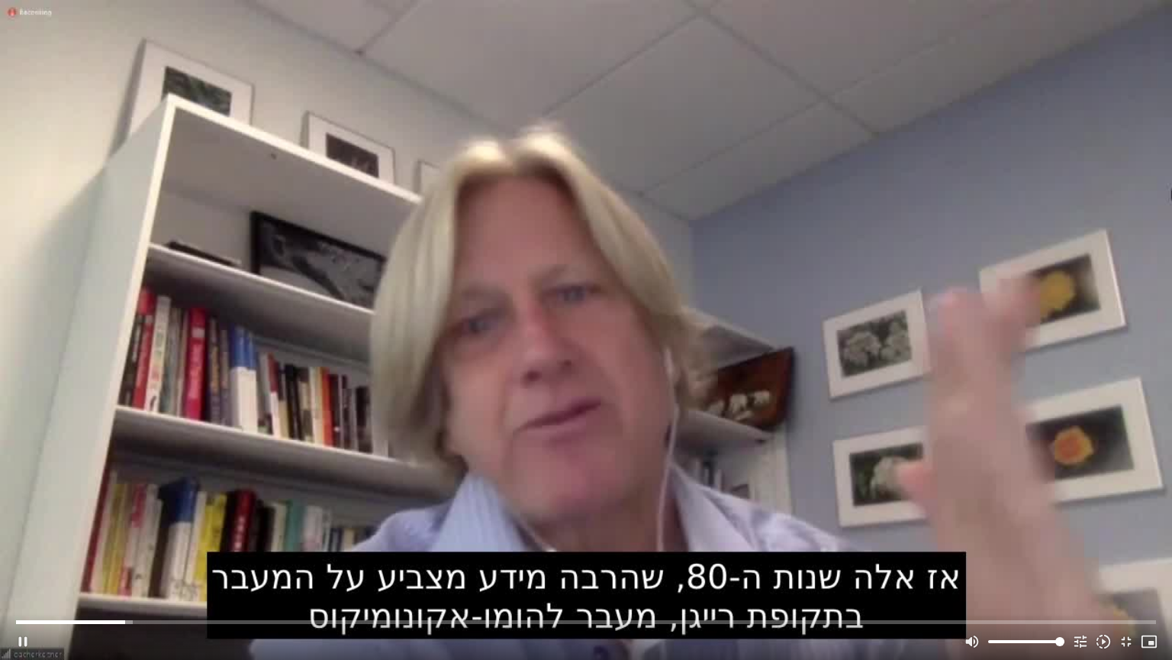
type input "851.4"
type input "156.988893"
type input "851.4"
type input "157.024021"
type input "851.4"
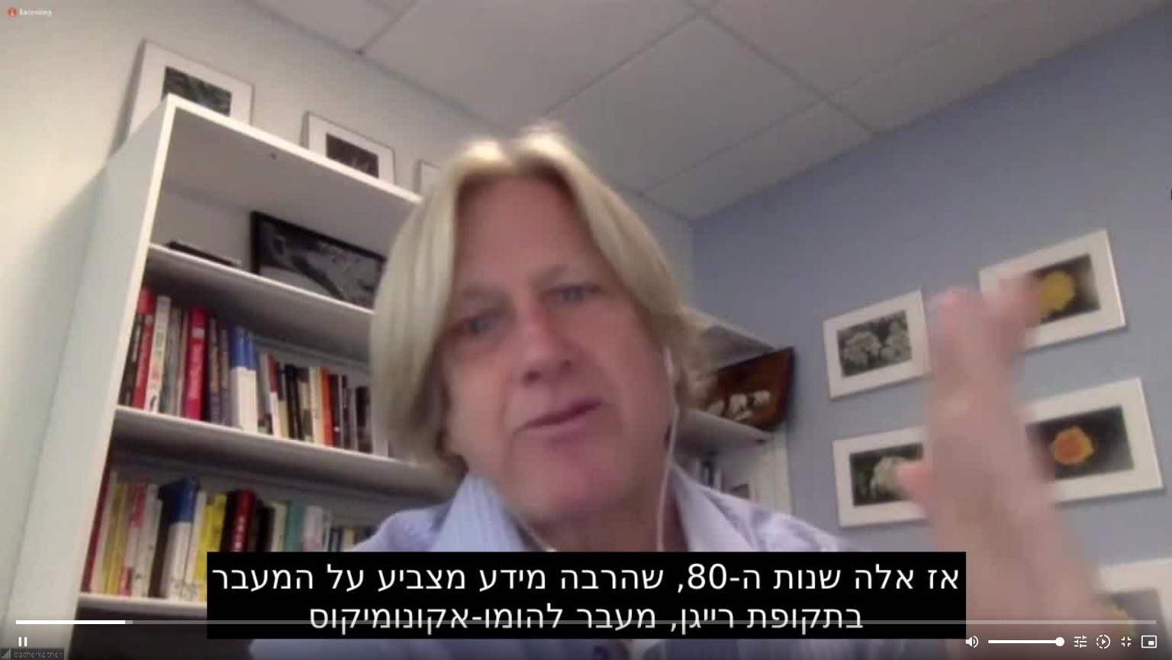
type input "157.155339"
type input "851.4"
type input "157.288348"
type input "851.4"
type input "157.416994"
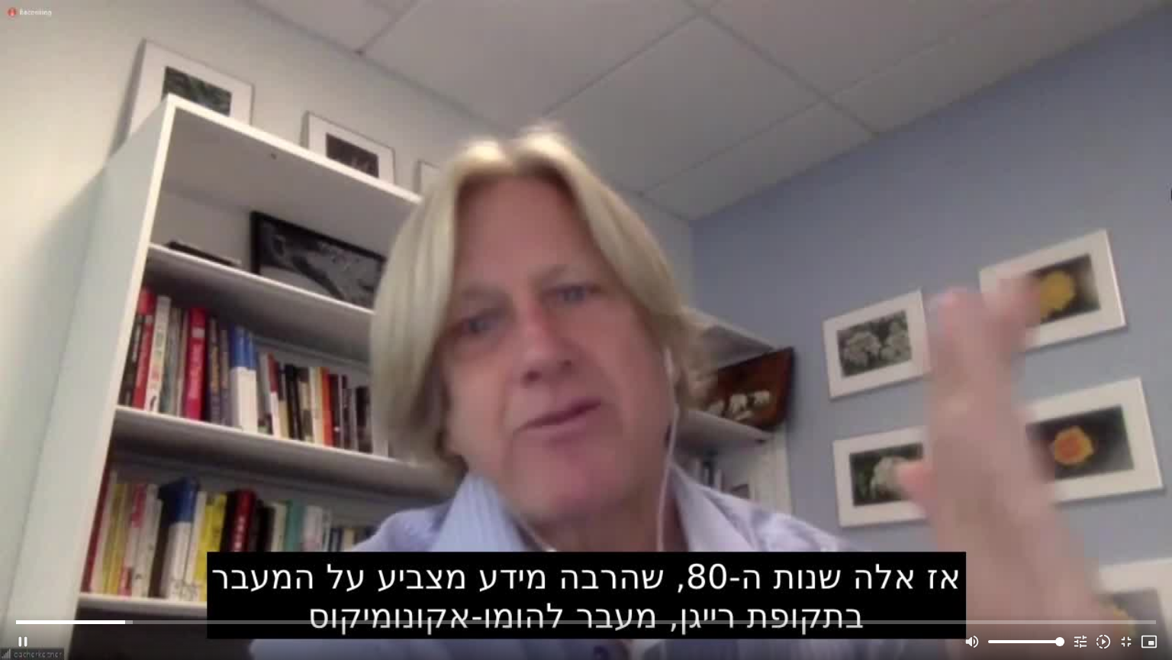
type input "851.4"
type input "157.545944"
type input "851.4"
type input "157.676461"
type input "851.4"
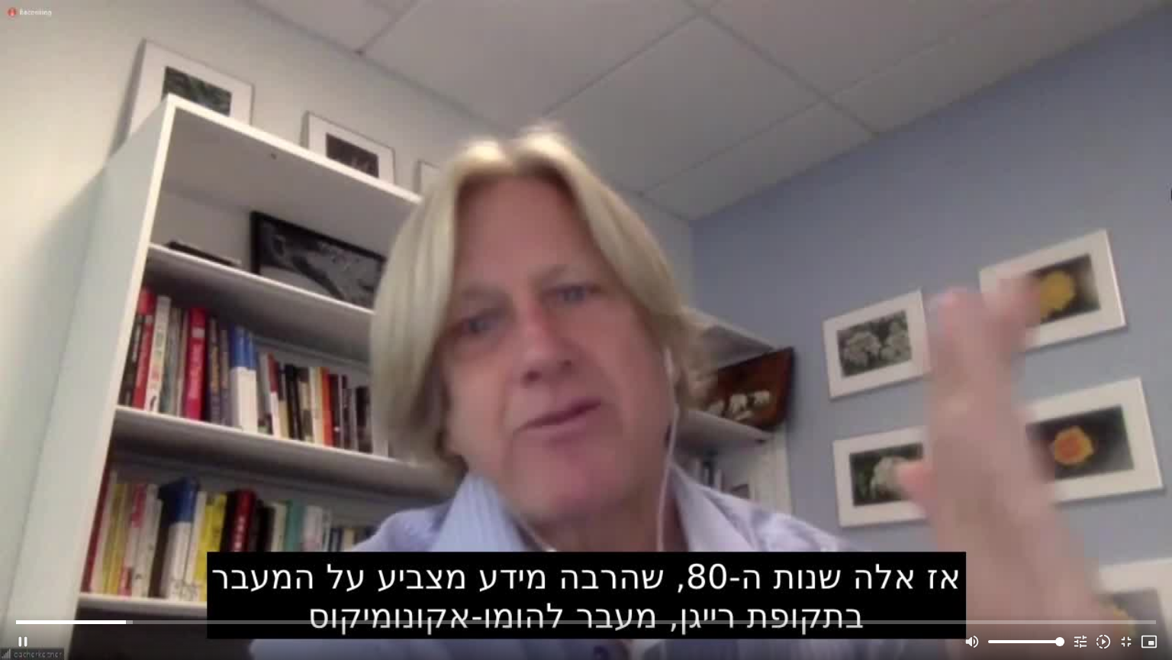
type input "157.806186"
type input "851.4"
type input "158.054053"
type input "851.4"
type input "158.187375"
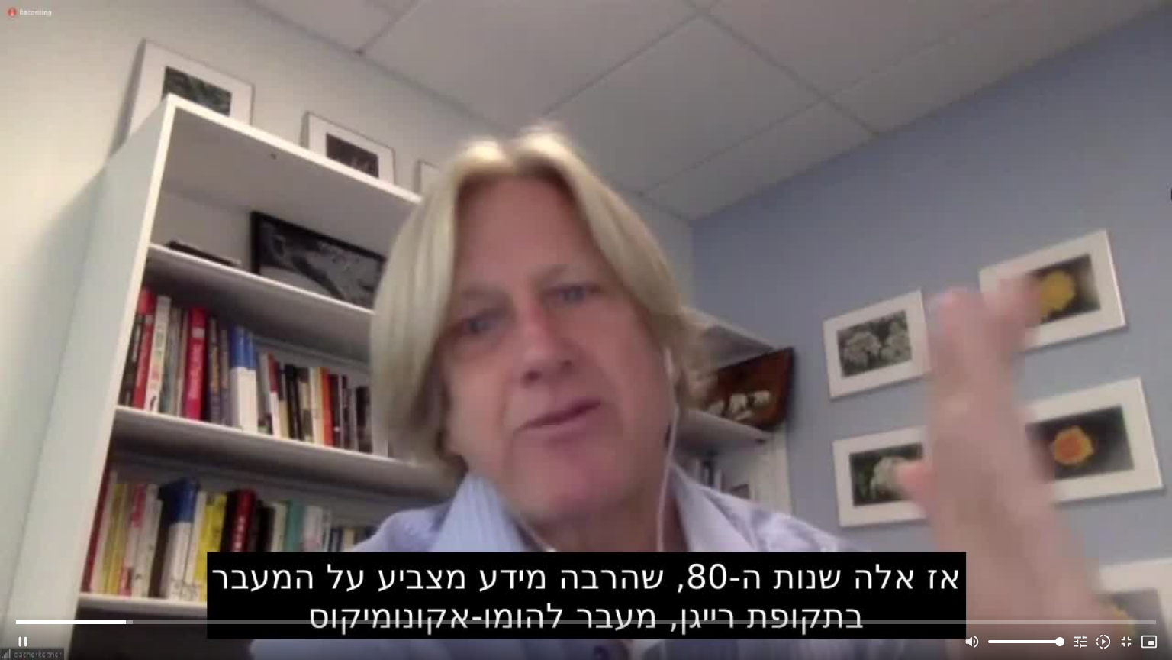
type input "851.4"
type input "158.320657"
type input "851.4"
type input "158.453915"
type input "851.4"
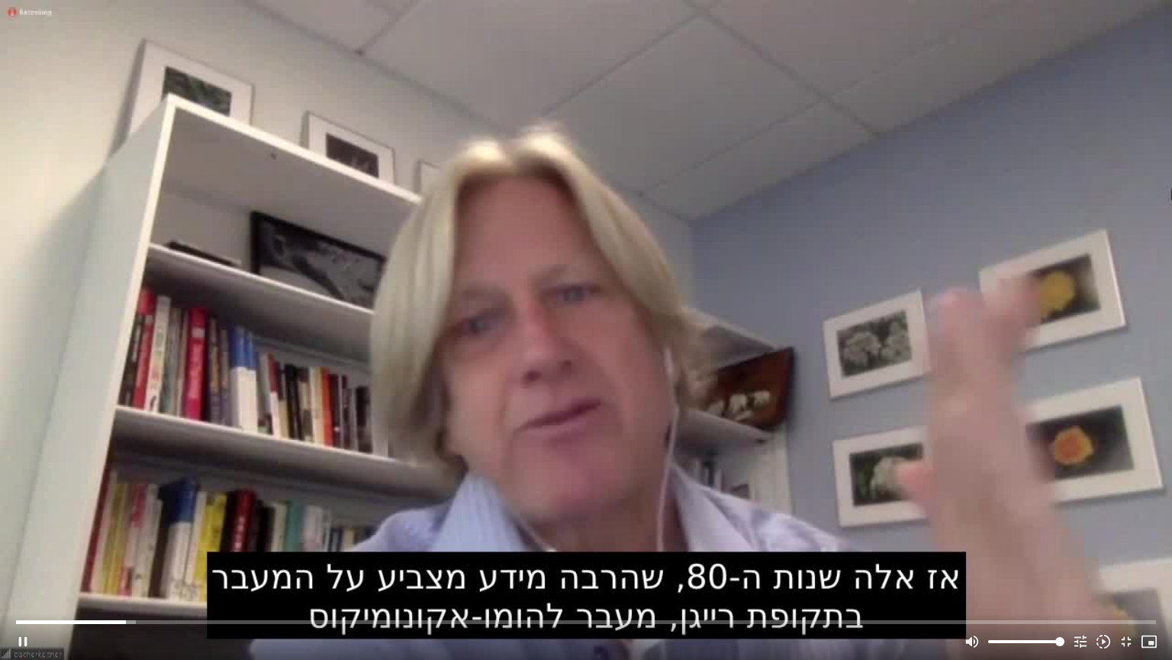
type input "158.585802"
click at [22, 639] on button "pause" at bounding box center [22, 641] width 23 height 37
click at [21, 635] on button "play_arrow" at bounding box center [22, 641] width 23 height 37
click at [26, 642] on button "pause" at bounding box center [22, 641] width 23 height 37
click at [18, 640] on button "play_arrow" at bounding box center [22, 641] width 23 height 37
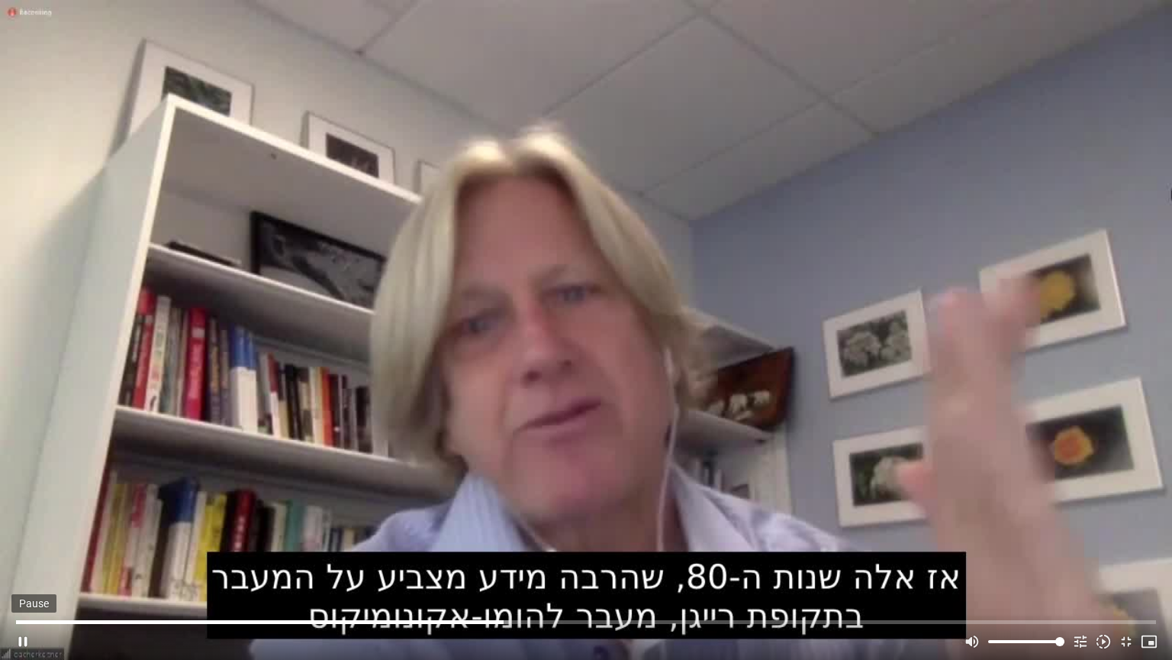
click at [20, 641] on button "pause" at bounding box center [22, 641] width 23 height 37
click at [19, 641] on button "play_arrow" at bounding box center [22, 641] width 23 height 37
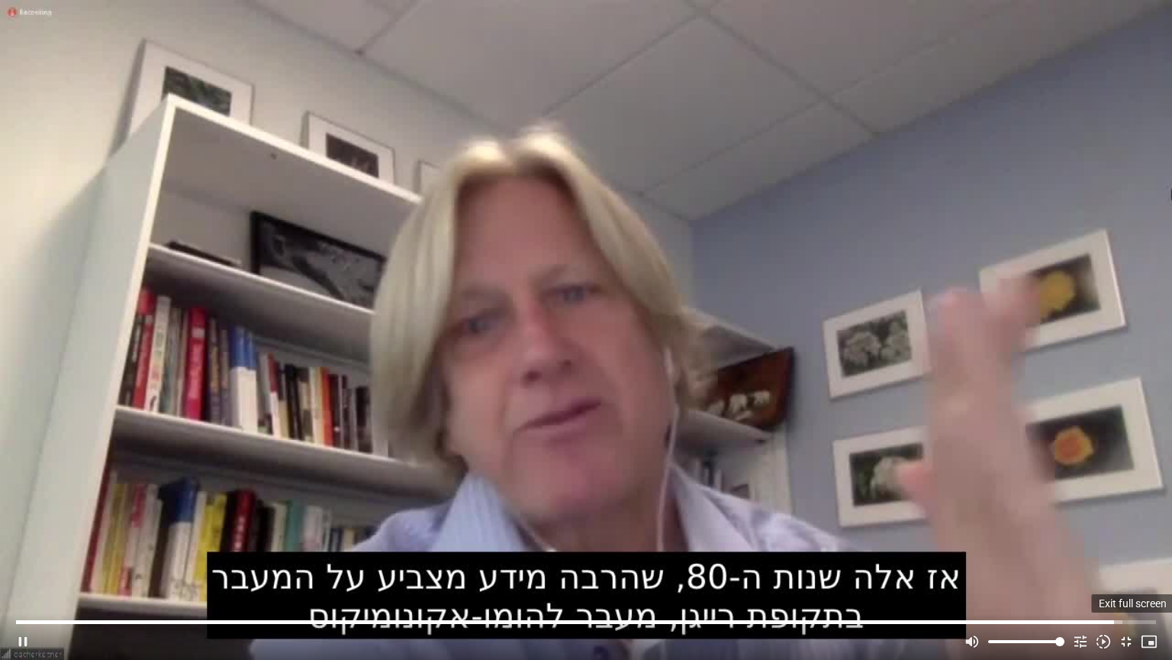
click at [1126, 638] on button "fullscreen_exit" at bounding box center [1126, 641] width 23 height 37
